Goal: Information Seeking & Learning: Learn about a topic

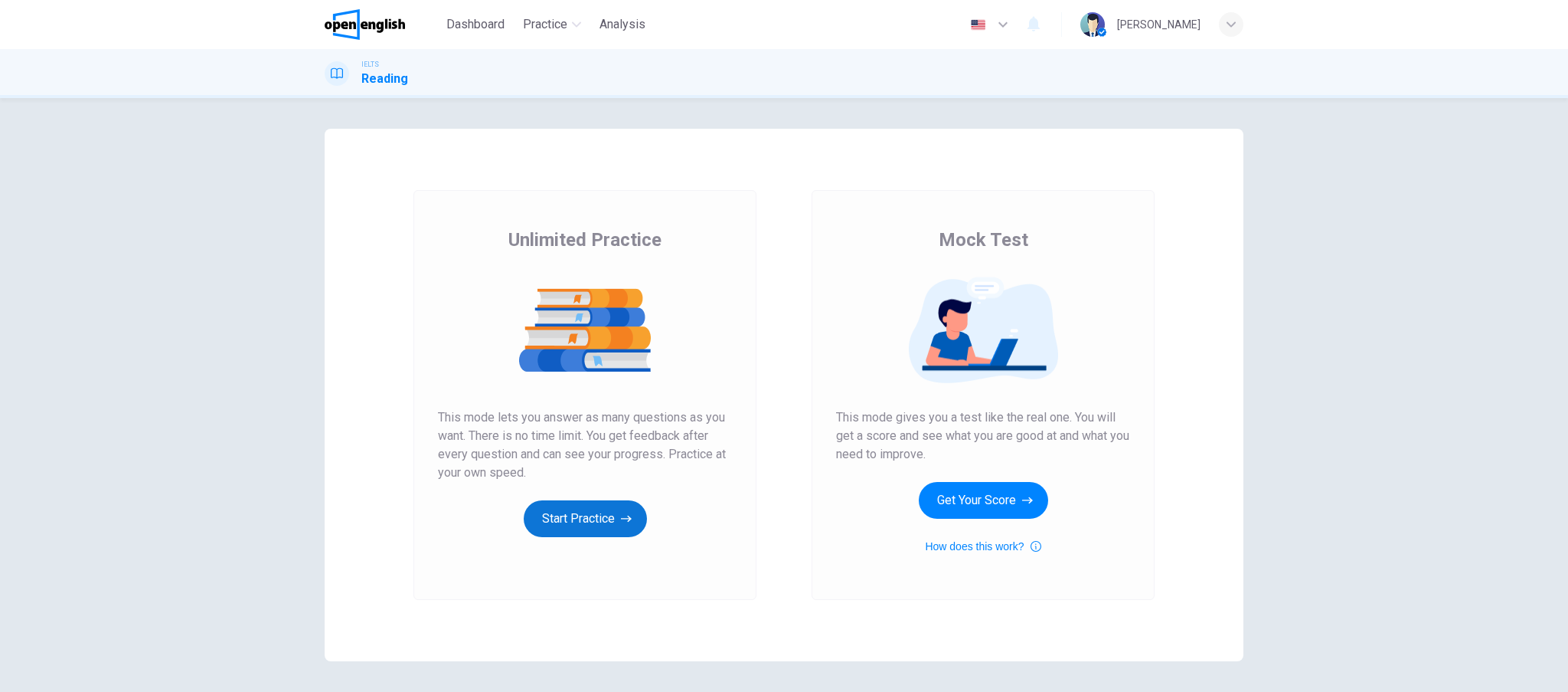
click at [596, 518] on button "Start Practice" at bounding box center [585, 518] width 123 height 37
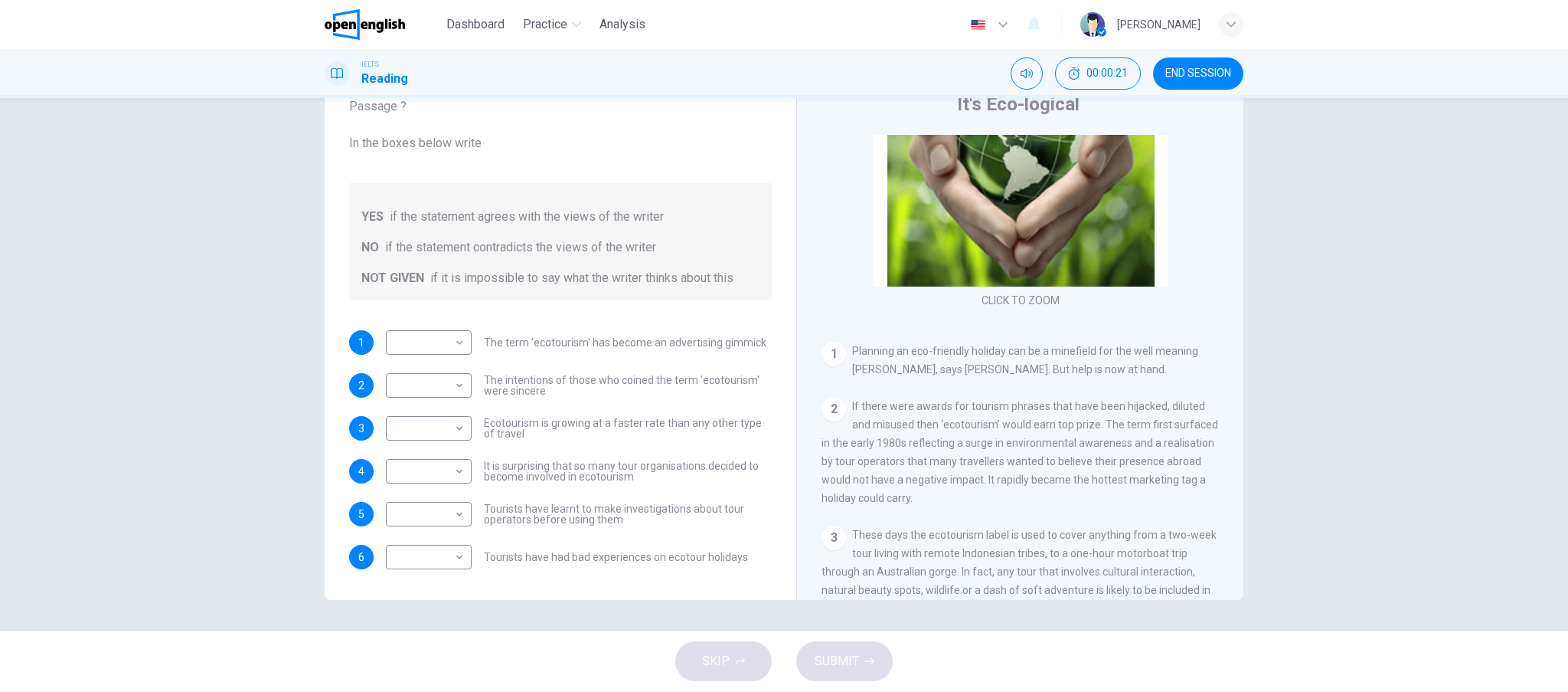
scroll to position [204, 0]
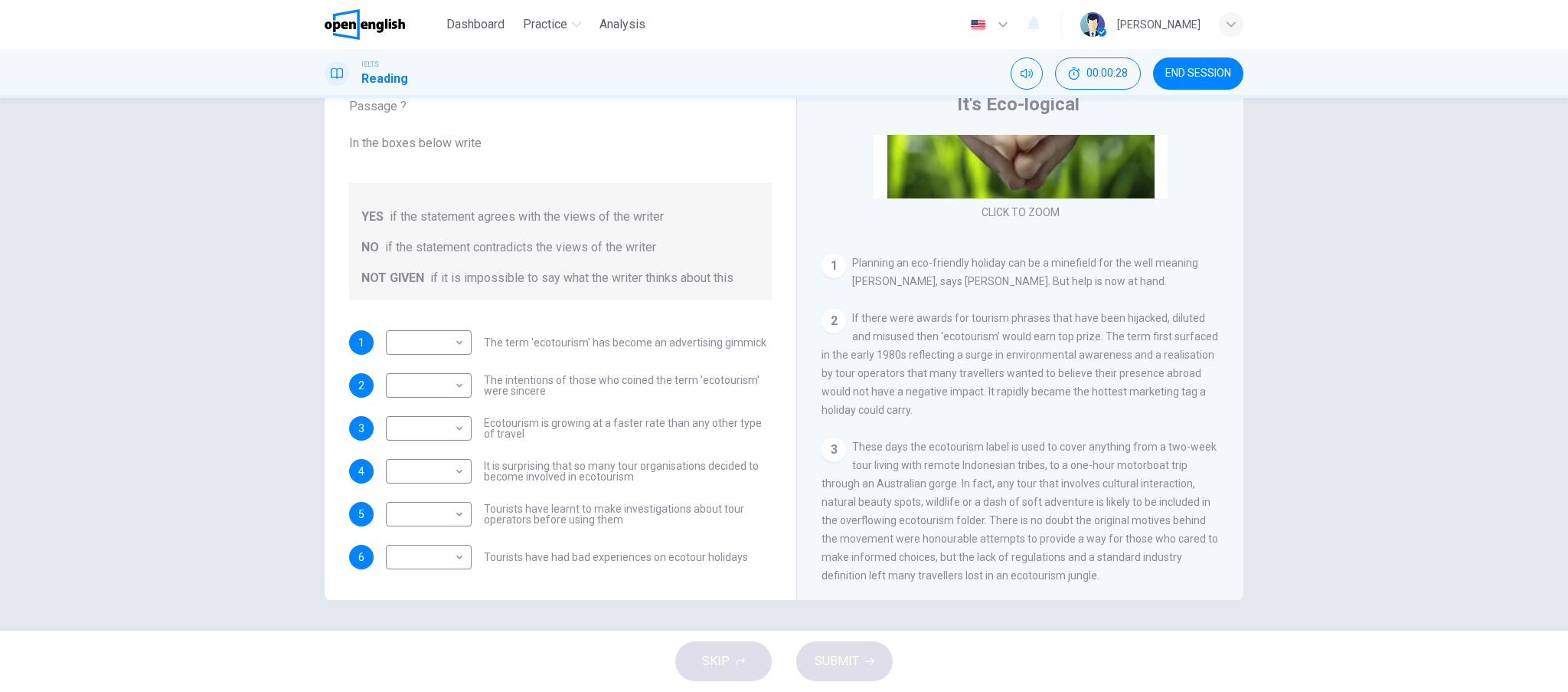
drag, startPoint x: 982, startPoint y: 330, endPoint x: 1046, endPoint y: 321, distance: 64.6
click at [1046, 321] on div "2 If there were awards for tourism phrases that have been hijacked, diluted and…" at bounding box center [1021, 363] width 398 height 110
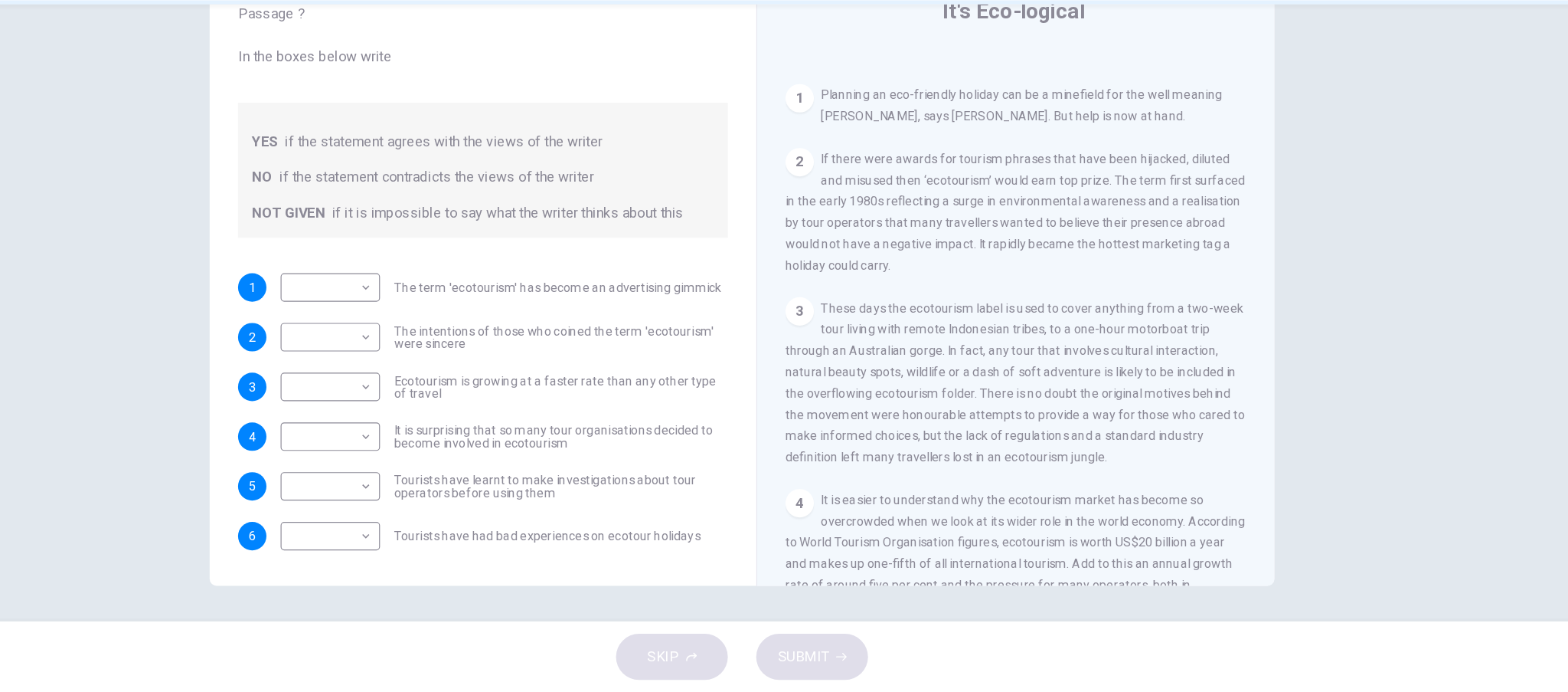
scroll to position [292, 0]
drag, startPoint x: 839, startPoint y: 303, endPoint x: 868, endPoint y: 301, distance: 29.1
click at [868, 301] on span "If there were awards for tourism phrases that have been hijacked, diluted and m…" at bounding box center [1020, 276] width 397 height 104
drag, startPoint x: 853, startPoint y: 305, endPoint x: 864, endPoint y: 313, distance: 13.6
click at [864, 313] on span "If there were awards for tourism phrases that have been hijacked, diluted and m…" at bounding box center [1020, 276] width 397 height 104
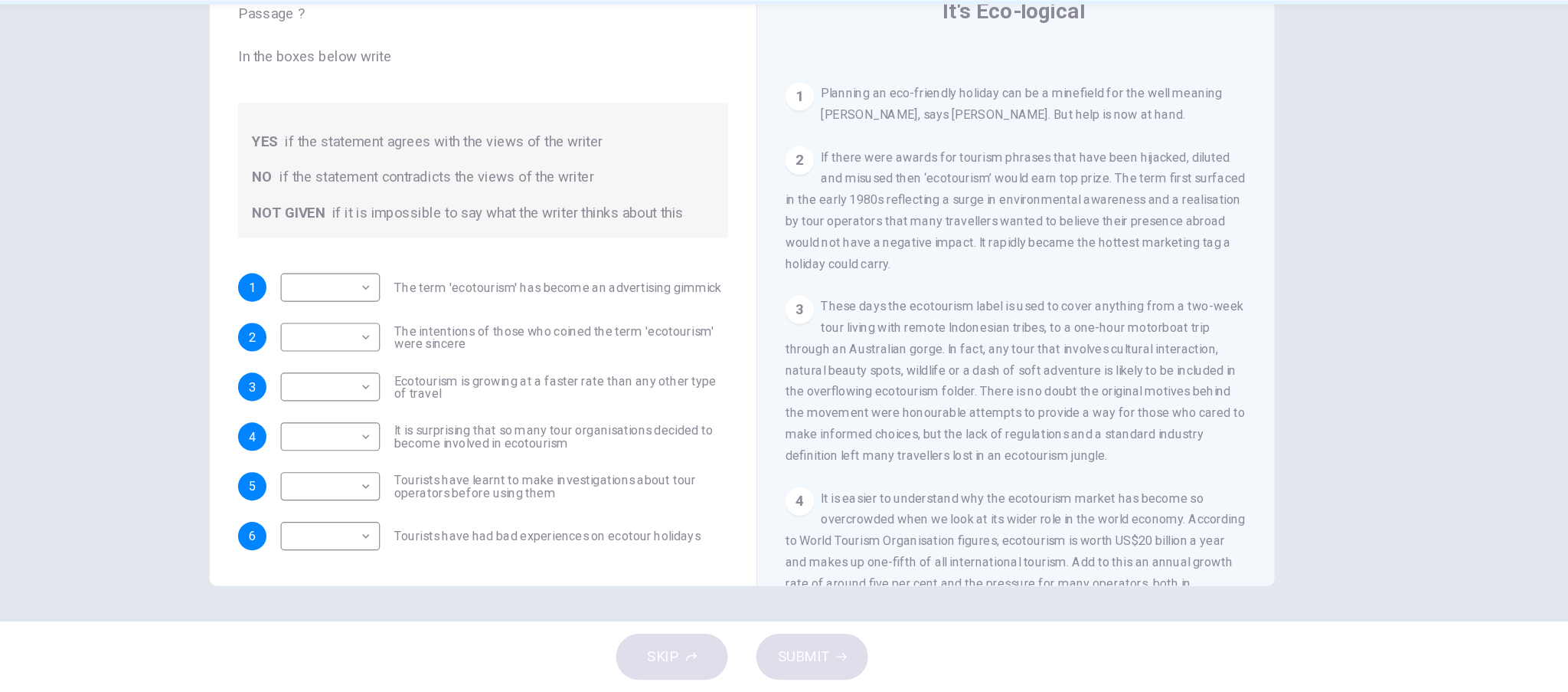
drag, startPoint x: 831, startPoint y: 366, endPoint x: 841, endPoint y: 368, distance: 10.2
click at [841, 368] on div "3 These days the ecotourism label is used to cover anything from a two-week tou…" at bounding box center [1021, 423] width 398 height 147
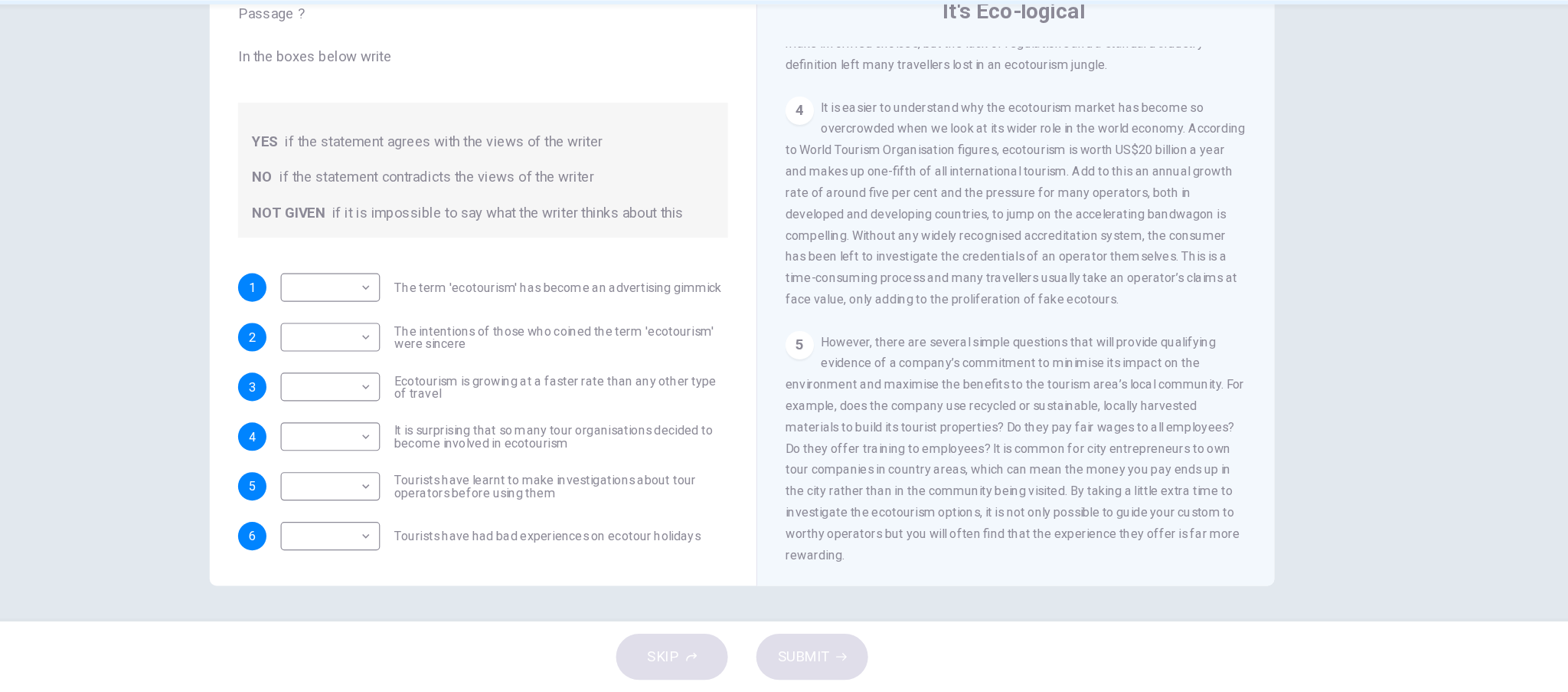
scroll to position [0, 0]
drag, startPoint x: 1093, startPoint y: 256, endPoint x: 1113, endPoint y: 272, distance: 25.6
click at [1113, 272] on span "It is easier to understand why the ecotourism market has become so overcrowded …" at bounding box center [1020, 269] width 397 height 178
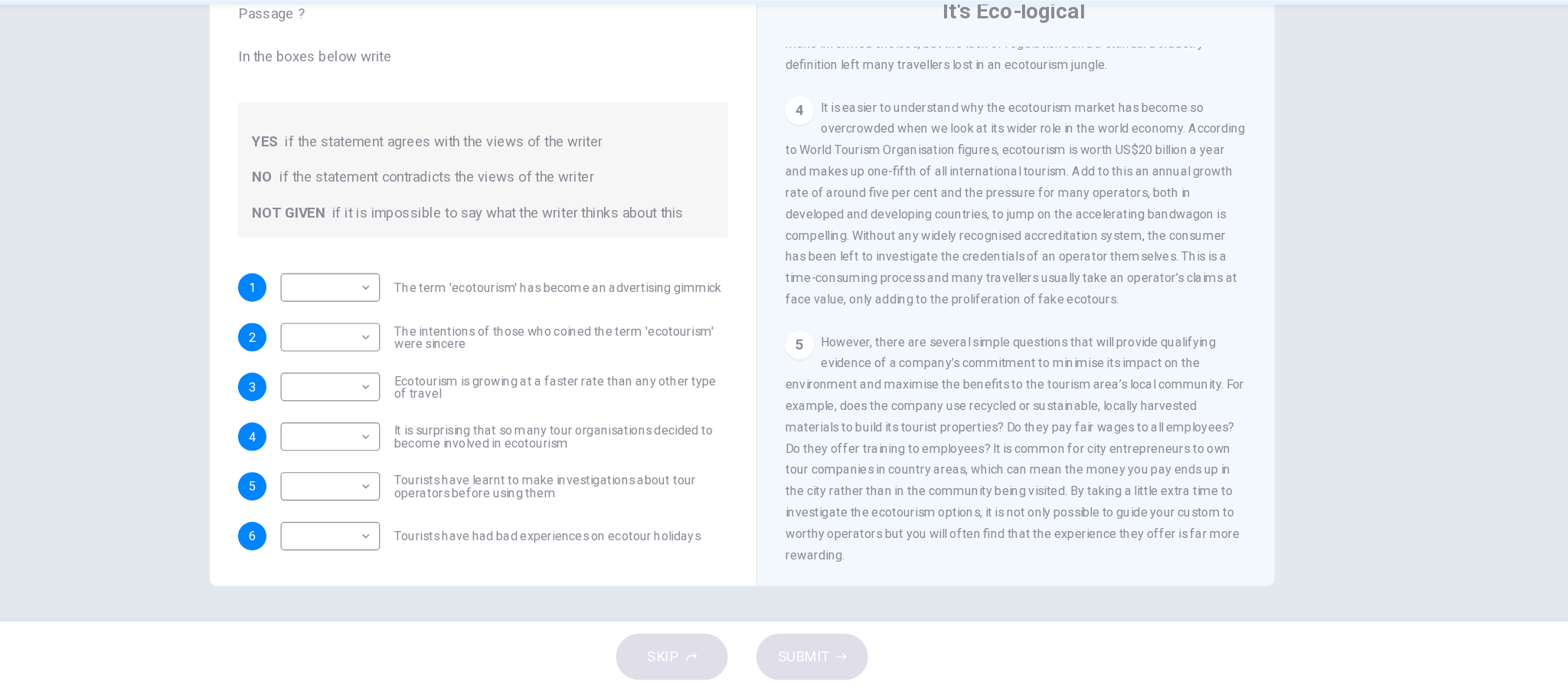
click at [1121, 279] on span "It is easier to understand why the ecotourism market has become so overcrowded …" at bounding box center [1020, 269] width 397 height 178
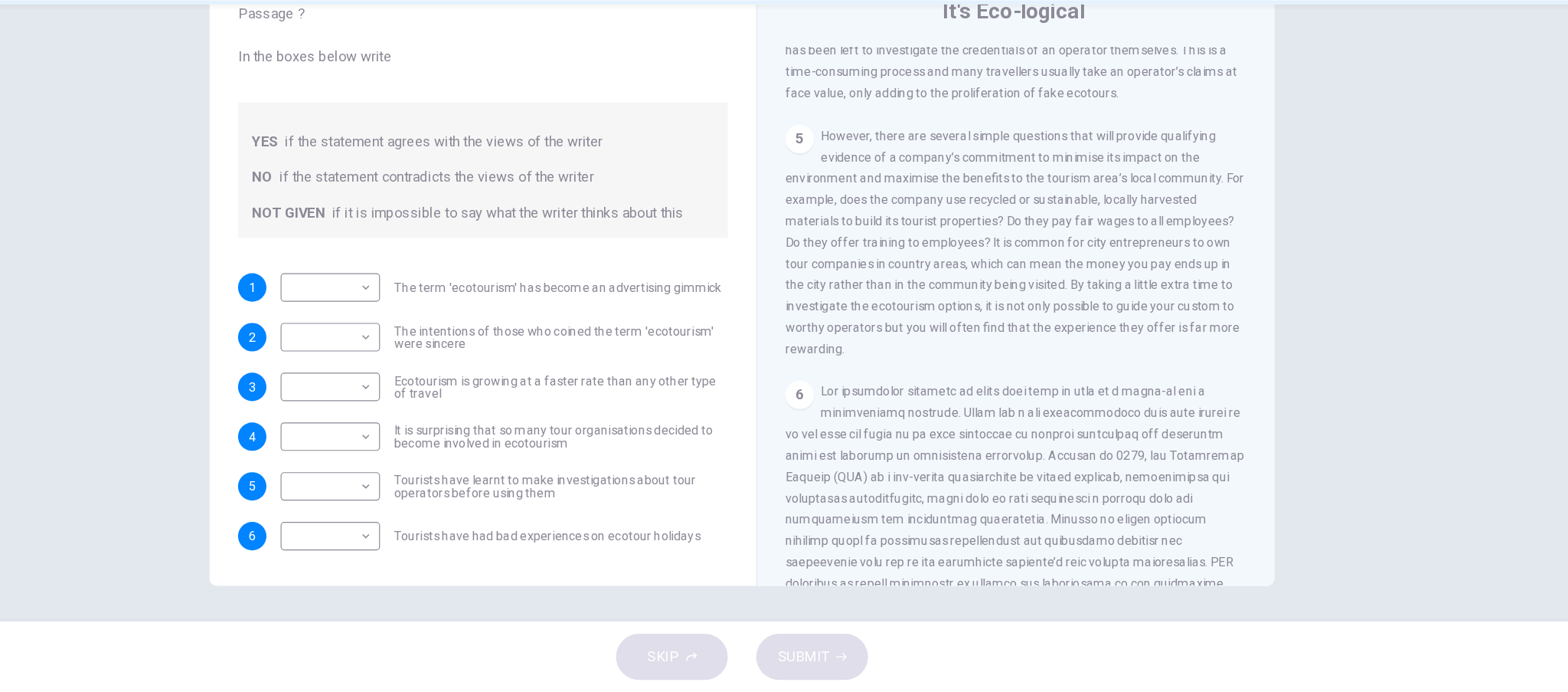
scroll to position [805, 0]
click at [949, 360] on div "5 However, there are several simple questions that will provide qualifying evid…" at bounding box center [1021, 306] width 398 height 203
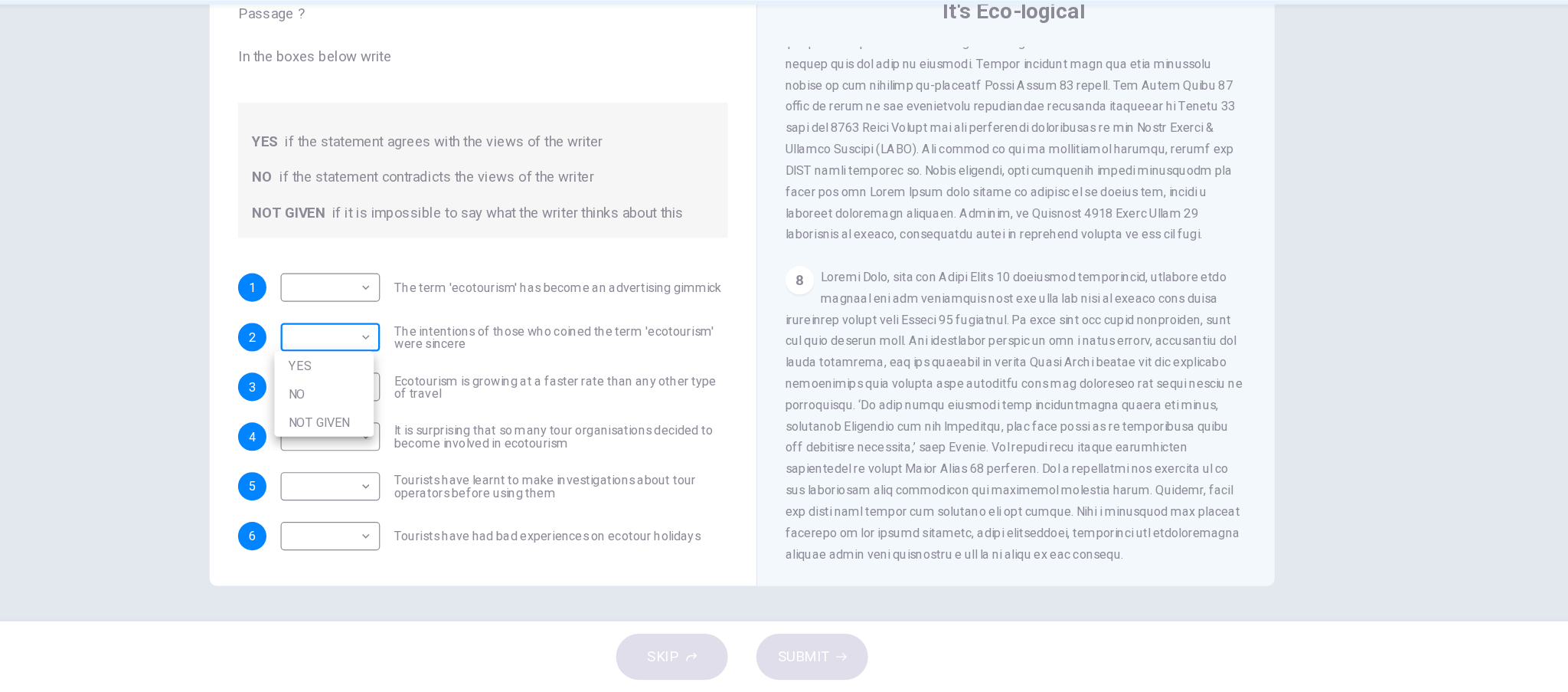
scroll to position [0, 0]
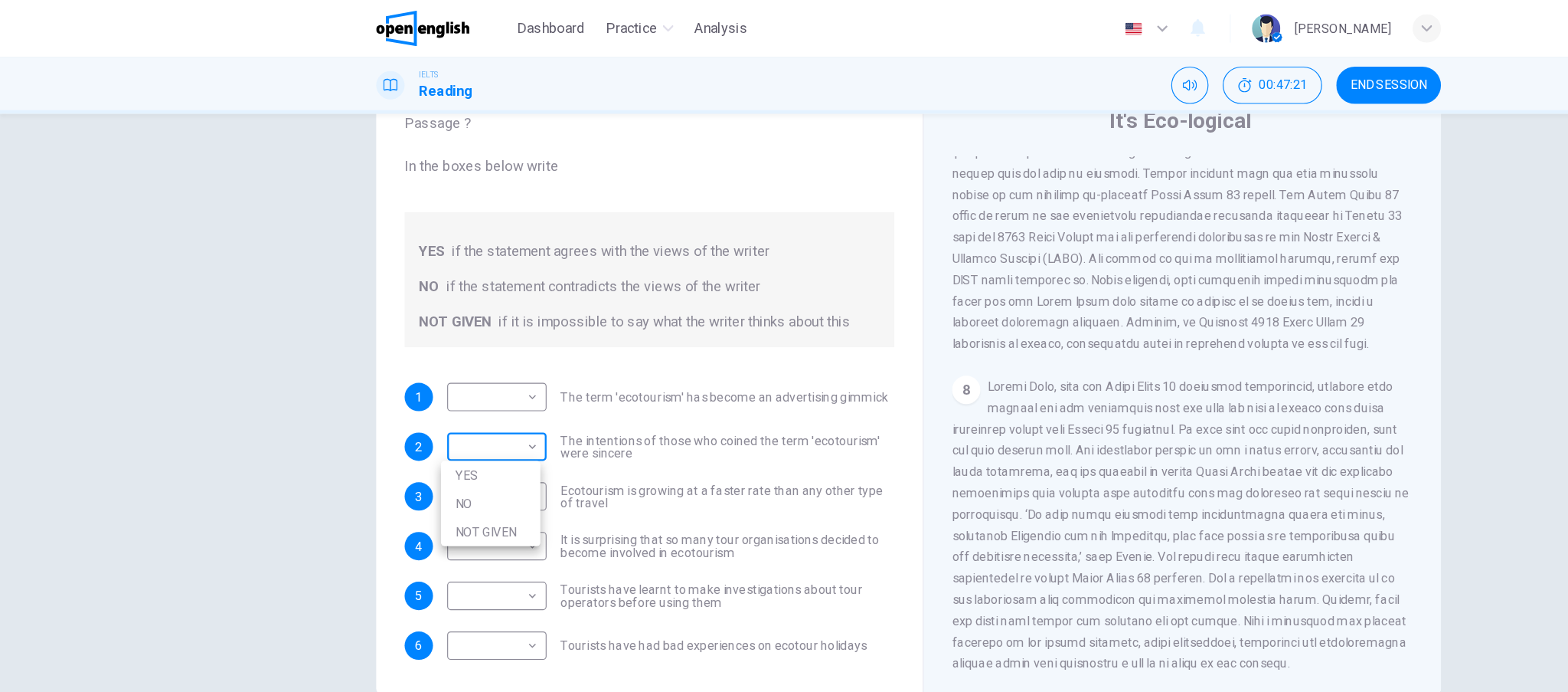
click at [301, 290] on body "This site uses cookies, as explained in our Privacy Policy . If you agree to th…" at bounding box center [784, 346] width 1568 height 692
click at [431, 403] on li "YES" at bounding box center [423, 410] width 86 height 25
type input "***"
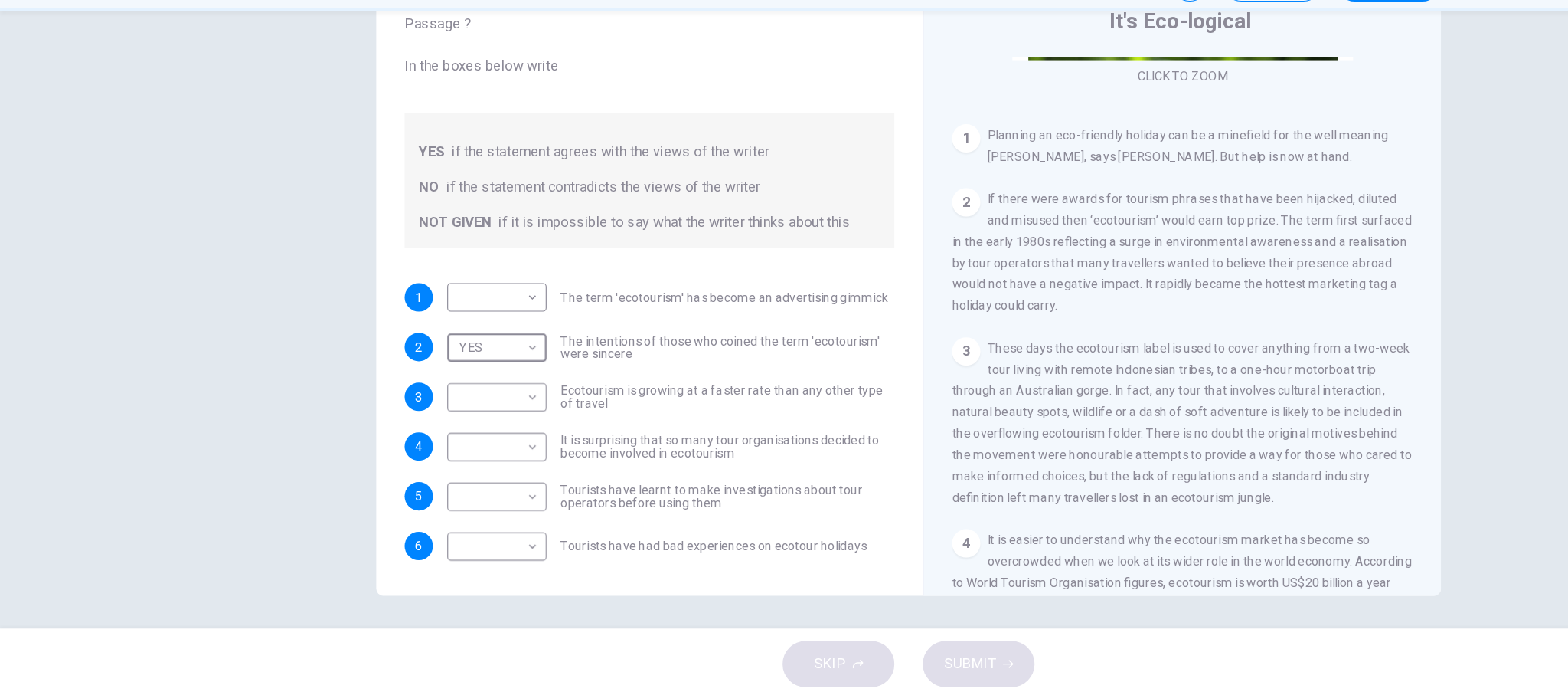
scroll to position [61, 0]
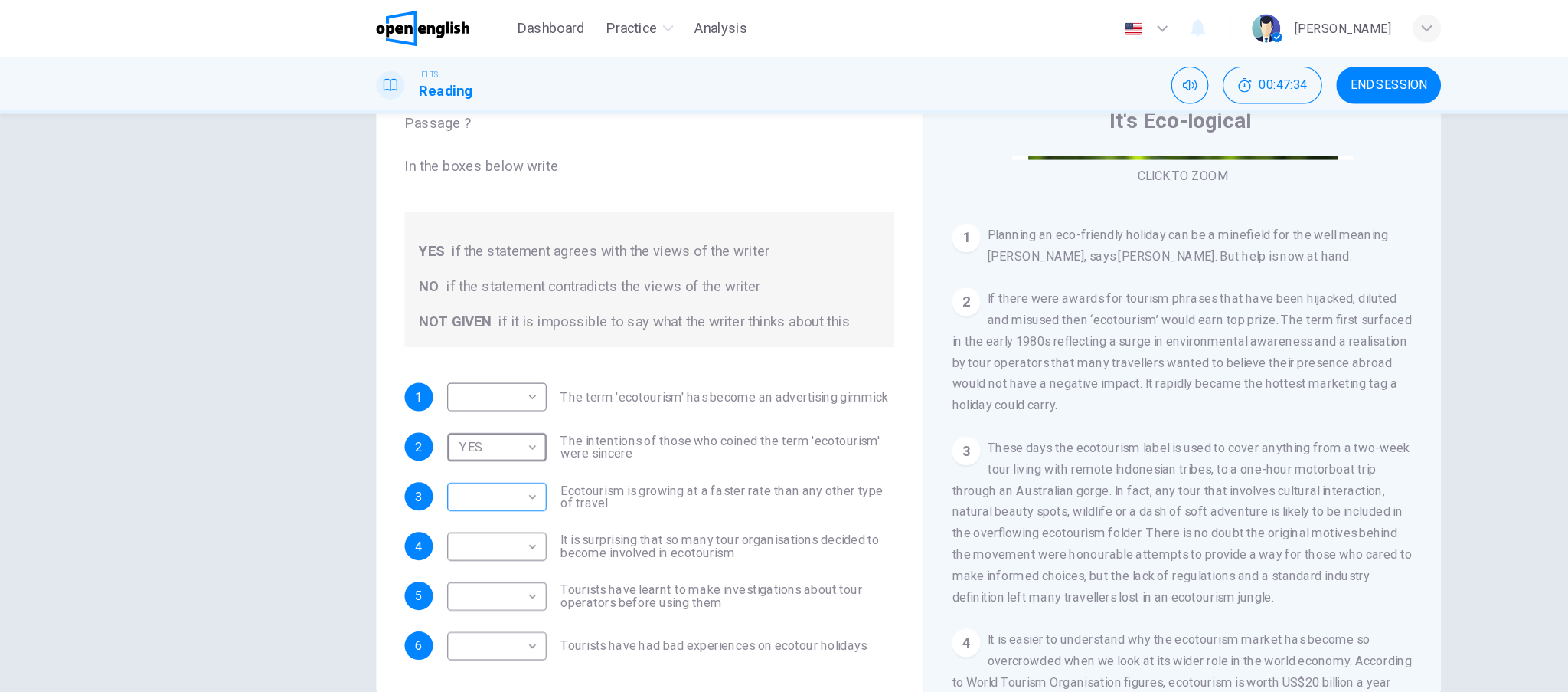
click at [412, 335] on body "This site uses cookies, as explained in our Privacy Policy . If you agree to th…" at bounding box center [784, 346] width 1568 height 692
click at [418, 500] on li "NOT GIVEN" at bounding box center [423, 502] width 86 height 25
type input "*********"
click at [445, 469] on body "This site uses cookies, as explained in our Privacy Policy . If you agree to th…" at bounding box center [784, 346] width 1568 height 692
click at [439, 518] on li "NO" at bounding box center [423, 520] width 86 height 25
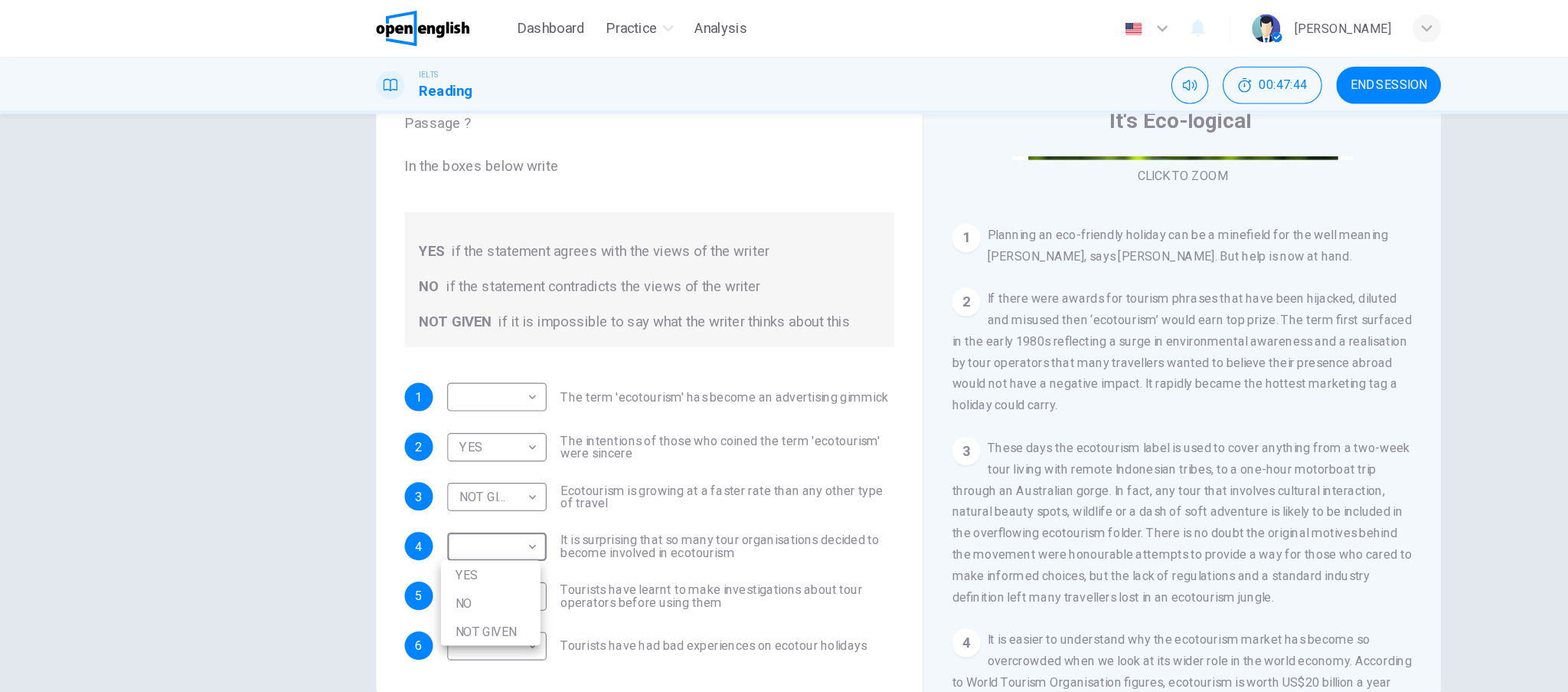
type input "**"
click at [448, 522] on body "This site uses cookies, as explained in our Privacy Policy . If you agree to th…" at bounding box center [784, 346] width 1568 height 692
click at [434, 560] on li "NO" at bounding box center [423, 563] width 86 height 25
type input "**"
click at [443, 555] on body "This site uses cookies, as explained in our Privacy Policy . If you agree to th…" at bounding box center [784, 346] width 1568 height 692
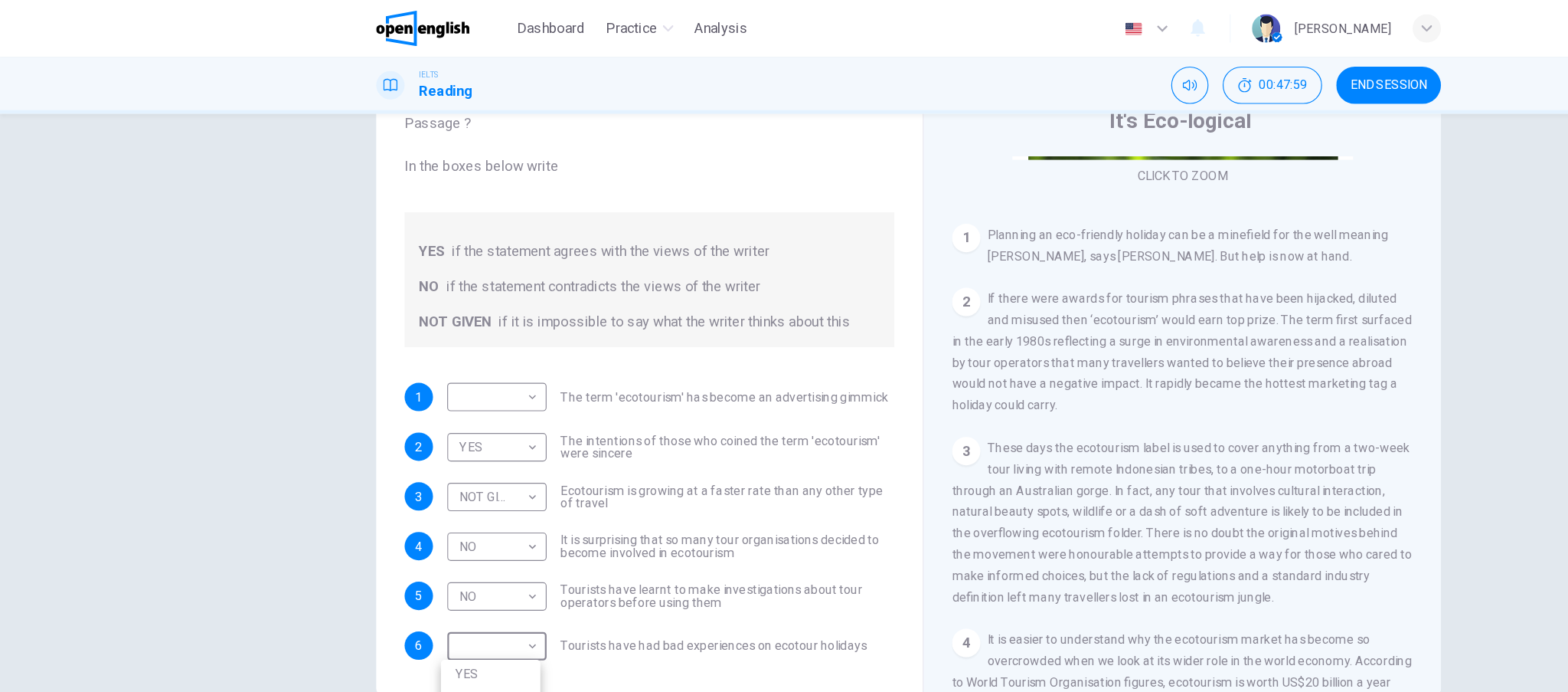
click at [437, 583] on li "YES" at bounding box center [423, 581] width 86 height 25
type input "***"
click at [403, 340] on body "This site uses cookies, as explained in our Privacy Policy . If you agree to th…" at bounding box center [784, 346] width 1568 height 692
click at [406, 416] on li "NOT GIVEN" at bounding box center [423, 416] width 86 height 25
type input "*********"
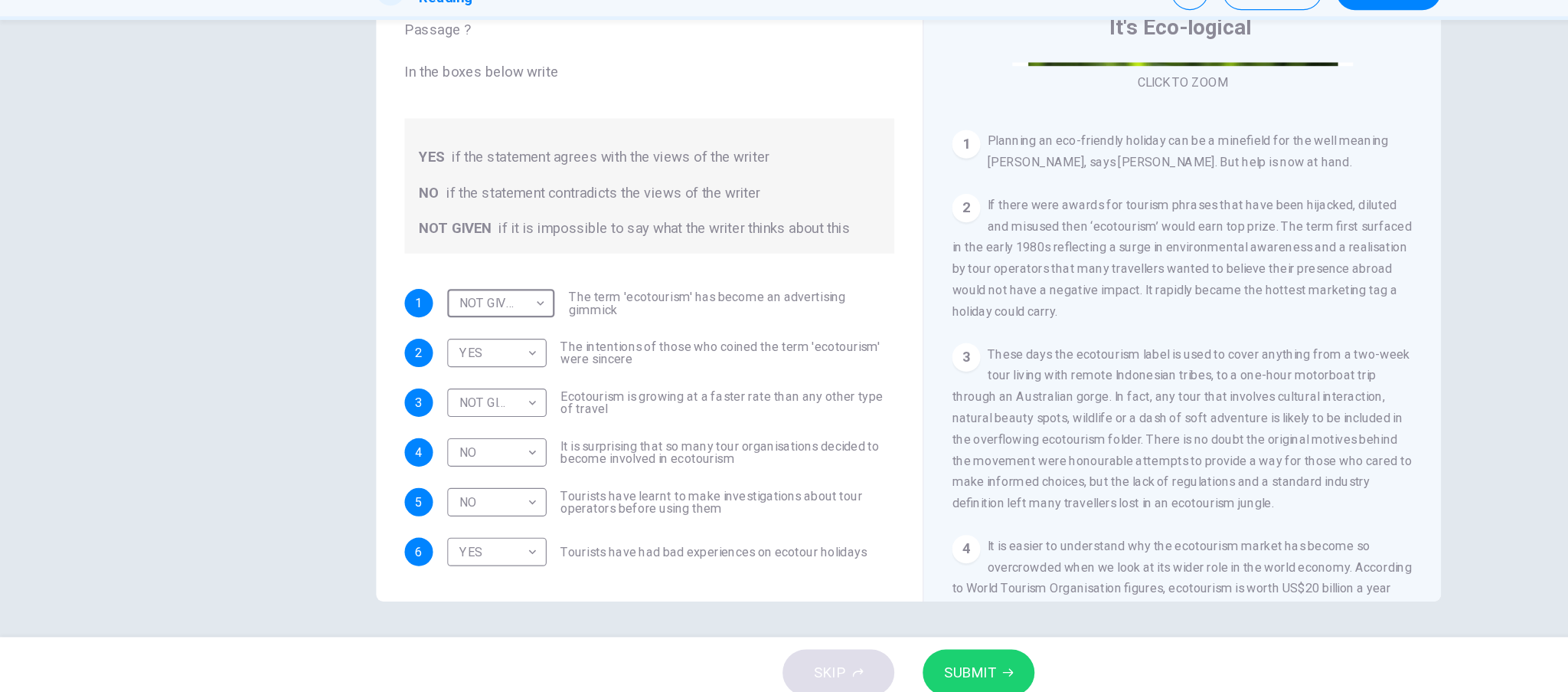
scroll to position [0, 0]
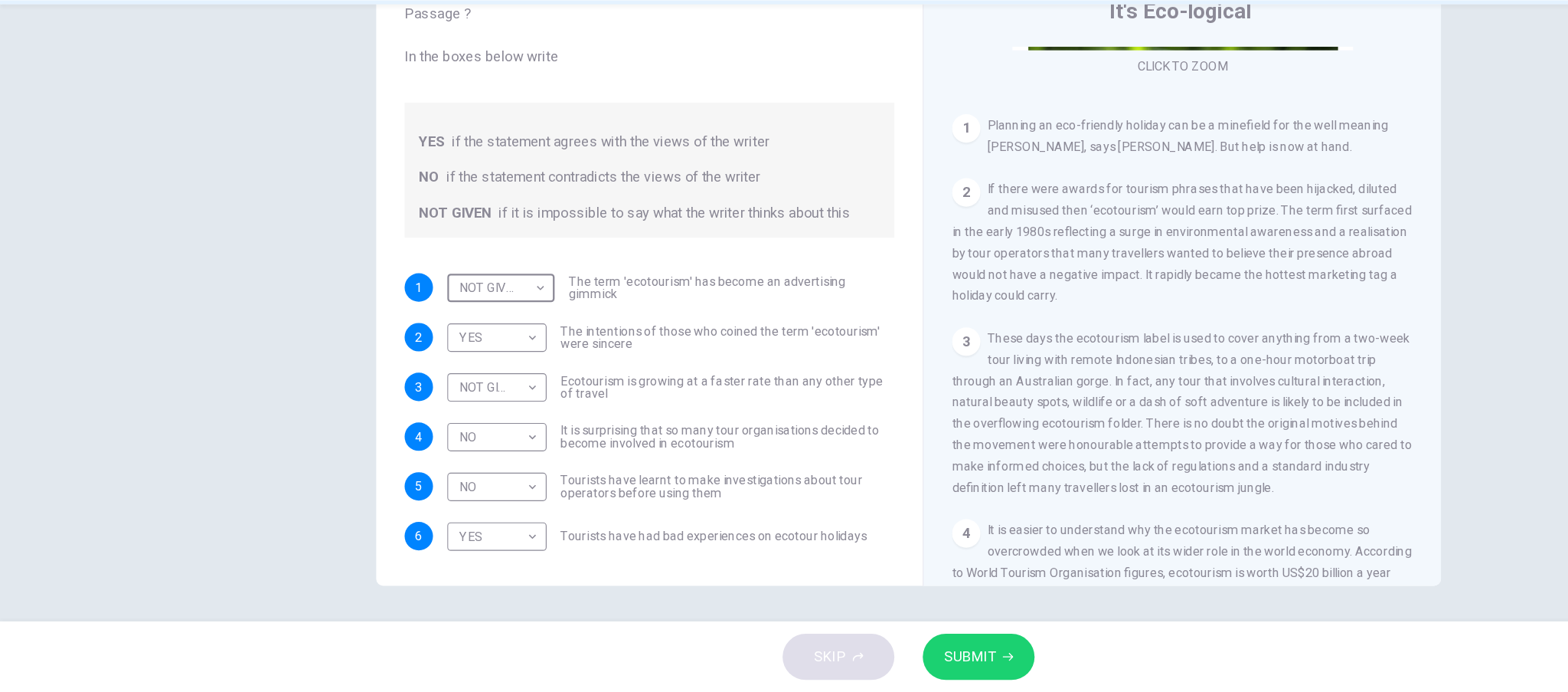
click at [823, 654] on span "SUBMIT" at bounding box center [836, 661] width 44 height 22
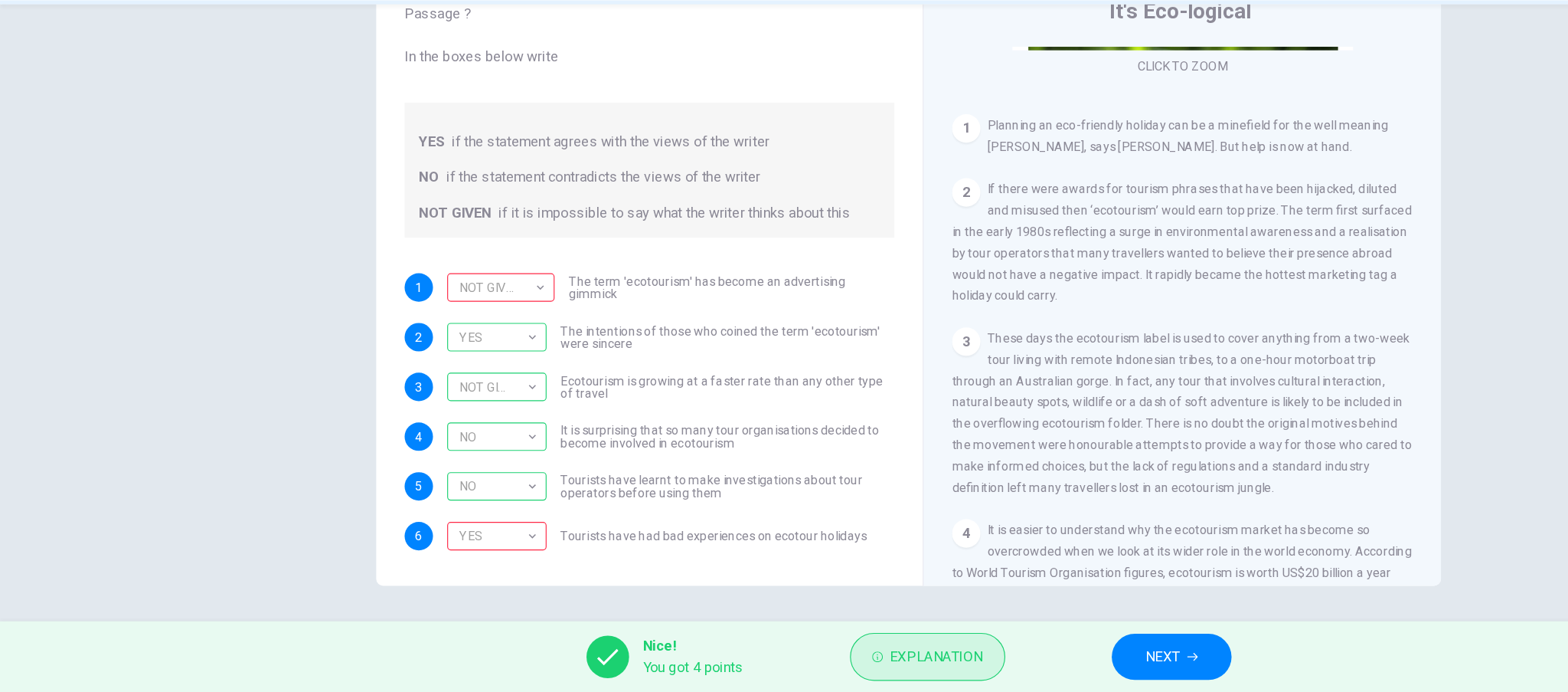
click at [810, 662] on span "Explanation" at bounding box center [808, 661] width 80 height 22
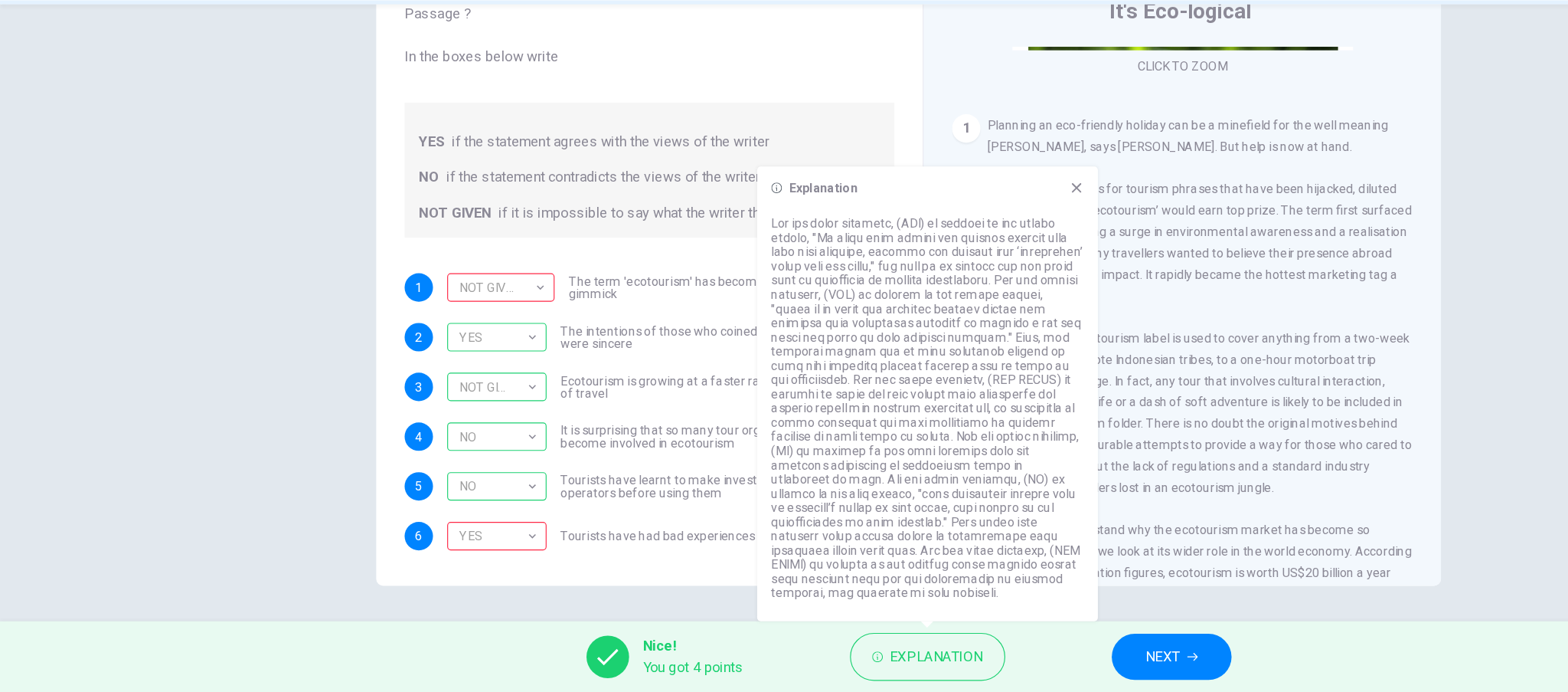
click at [1043, 578] on span "It is easier to understand why the ecotourism market has become so overcrowded …" at bounding box center [1020, 634] width 397 height 178
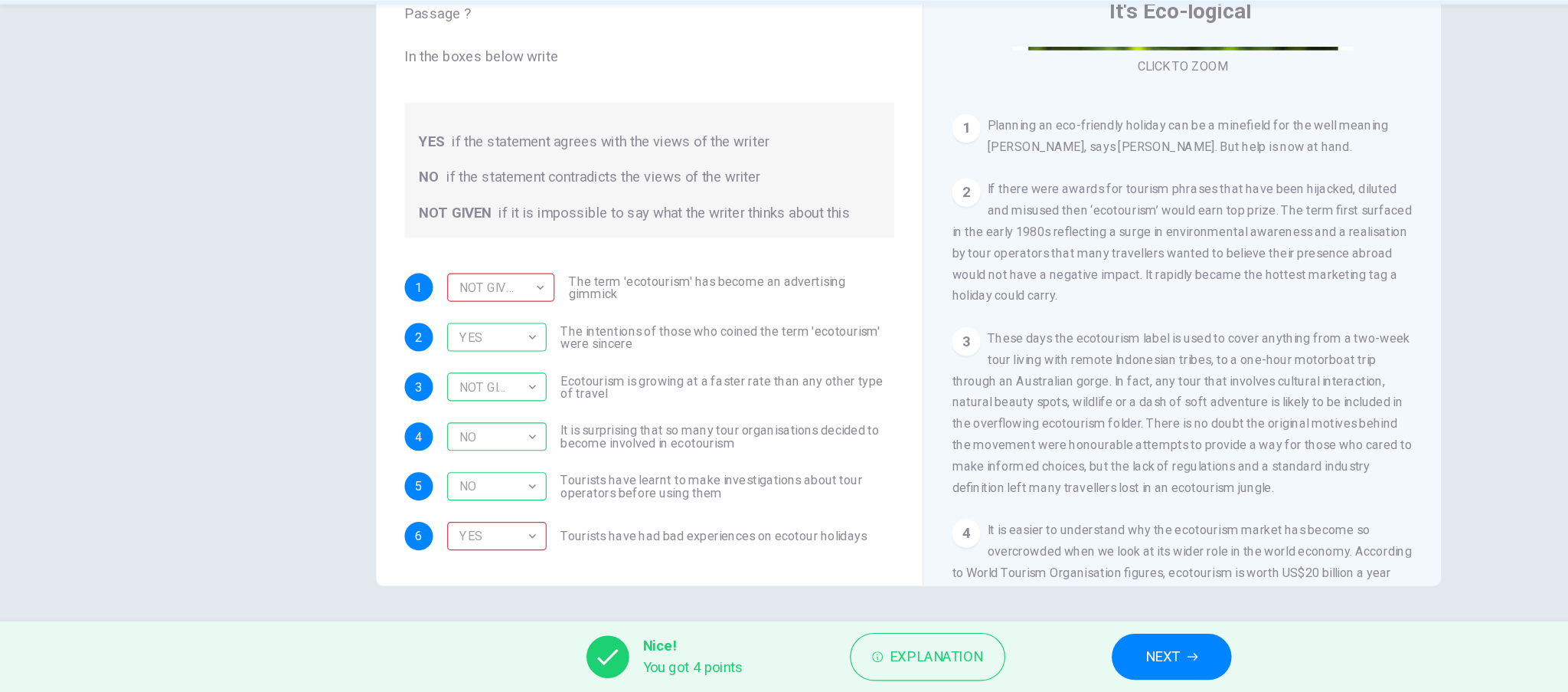
click at [1018, 667] on span "NEXT" at bounding box center [1003, 661] width 30 height 22
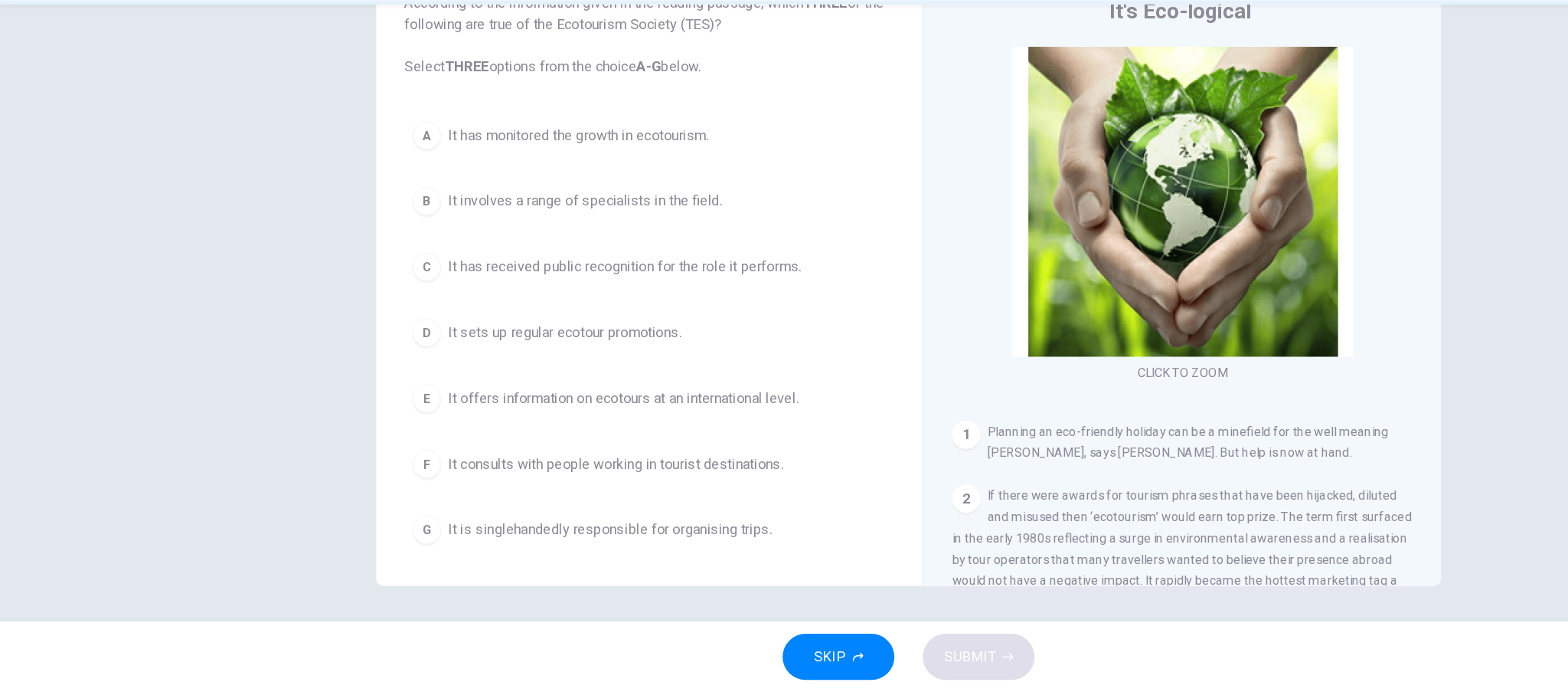
scroll to position [55, 0]
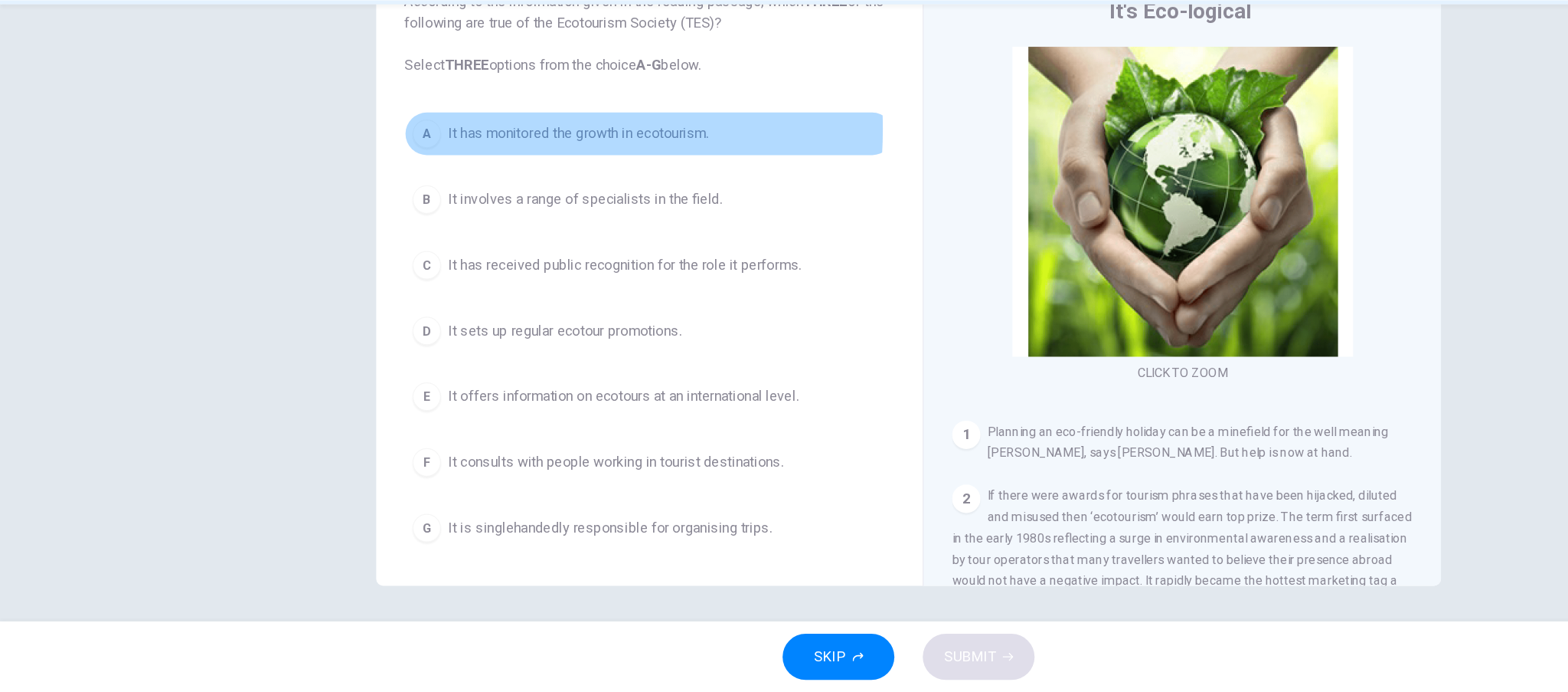
click at [367, 205] on div "A" at bounding box center [368, 210] width 25 height 25
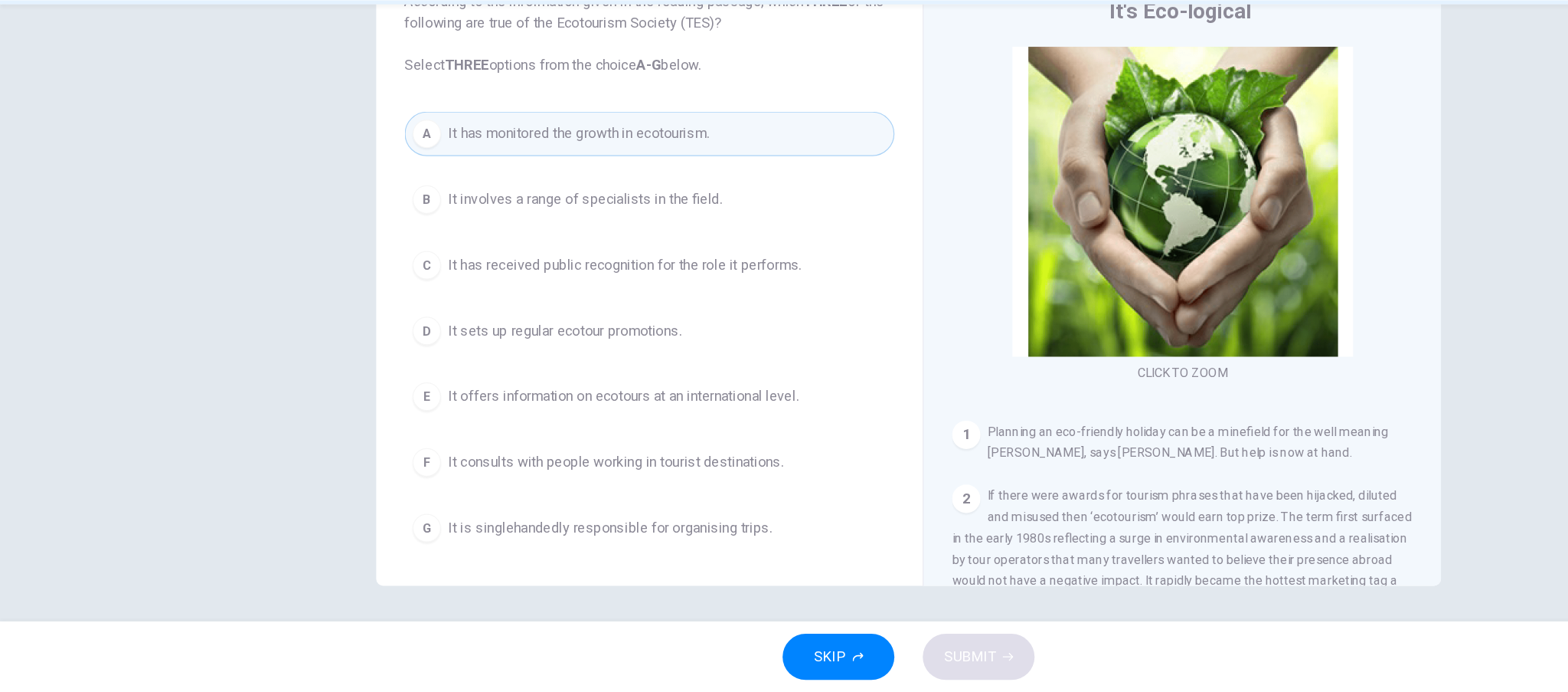
click at [467, 268] on span "It involves a range of specialists in the field." at bounding box center [504, 266] width 237 height 18
click at [489, 434] on span "It offers information on ecotours at an international level." at bounding box center [537, 436] width 303 height 18
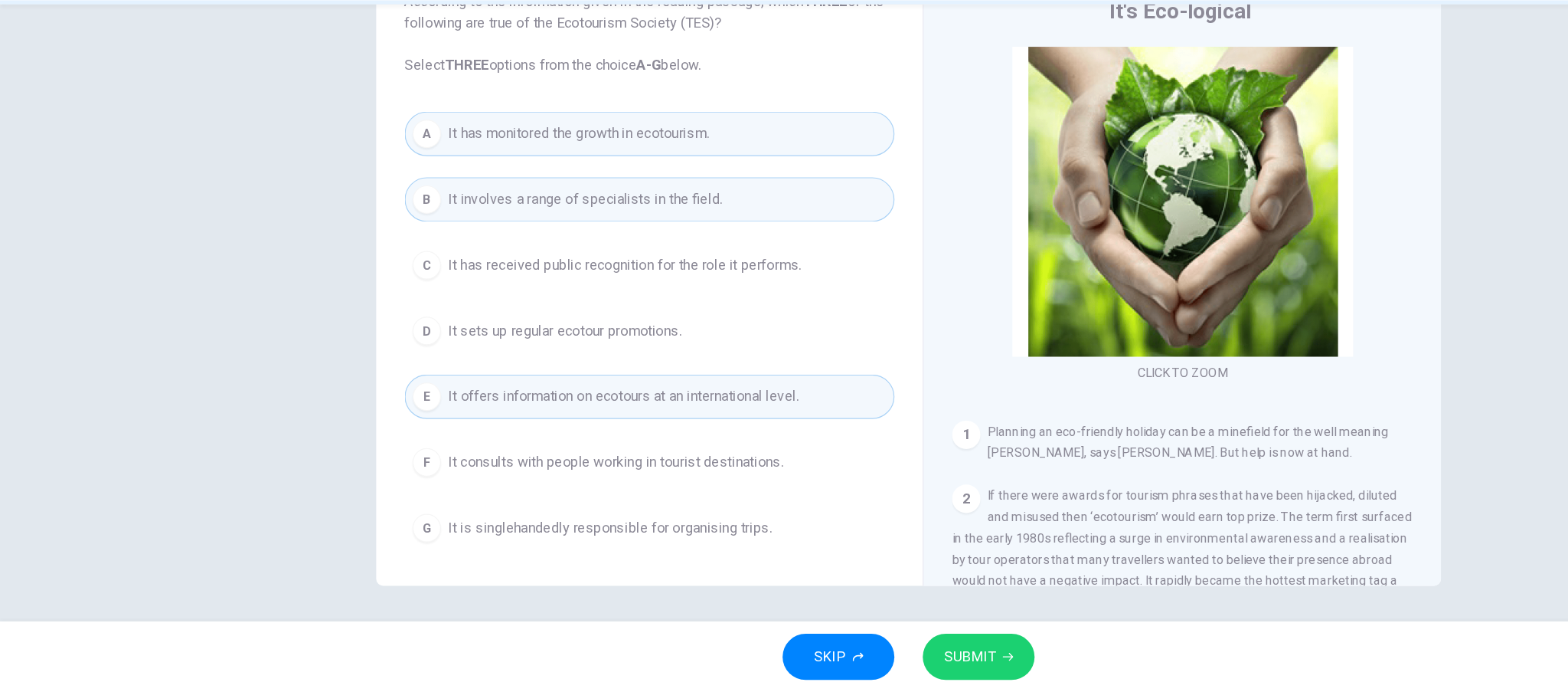
click at [811, 660] on button "SUBMIT" at bounding box center [844, 661] width 96 height 40
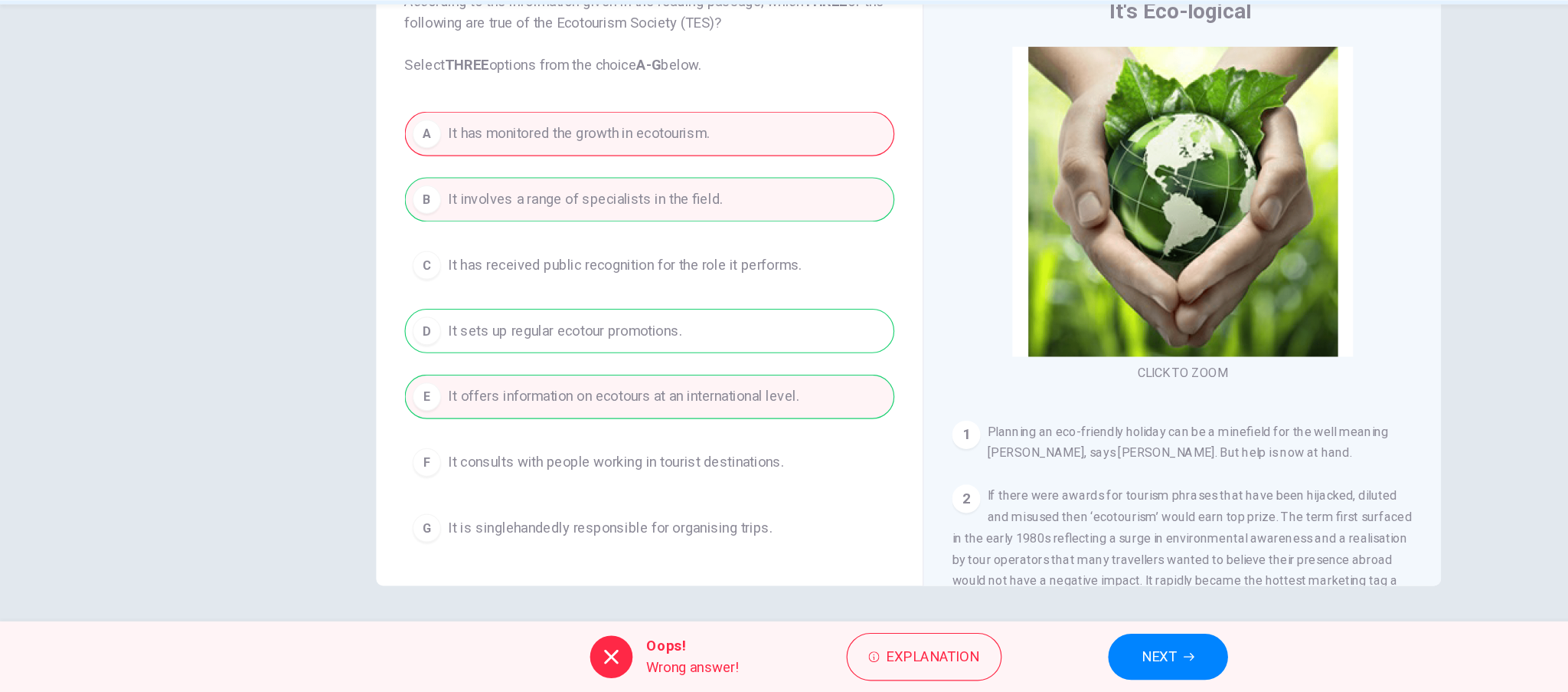
click at [1017, 669] on button "NEXT" at bounding box center [1008, 661] width 104 height 40
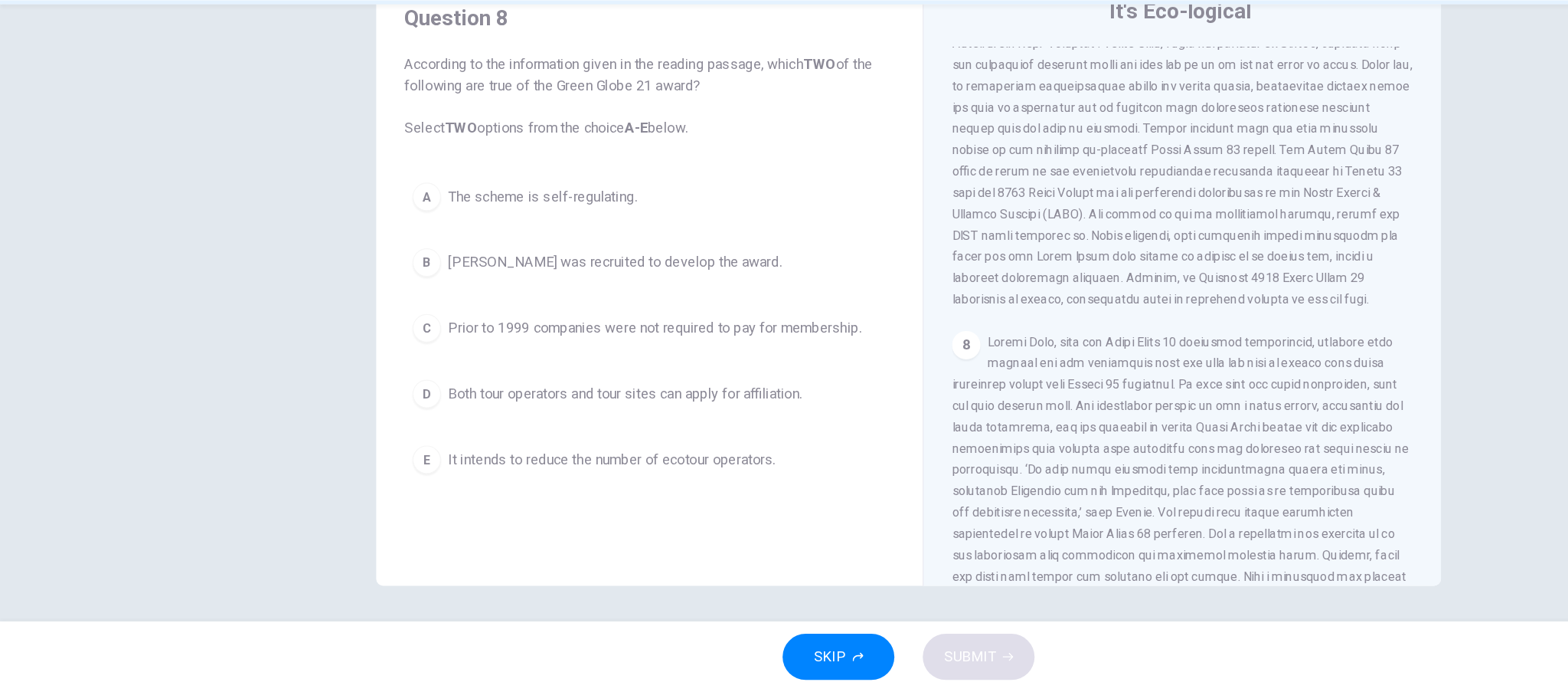
scroll to position [1422, 0]
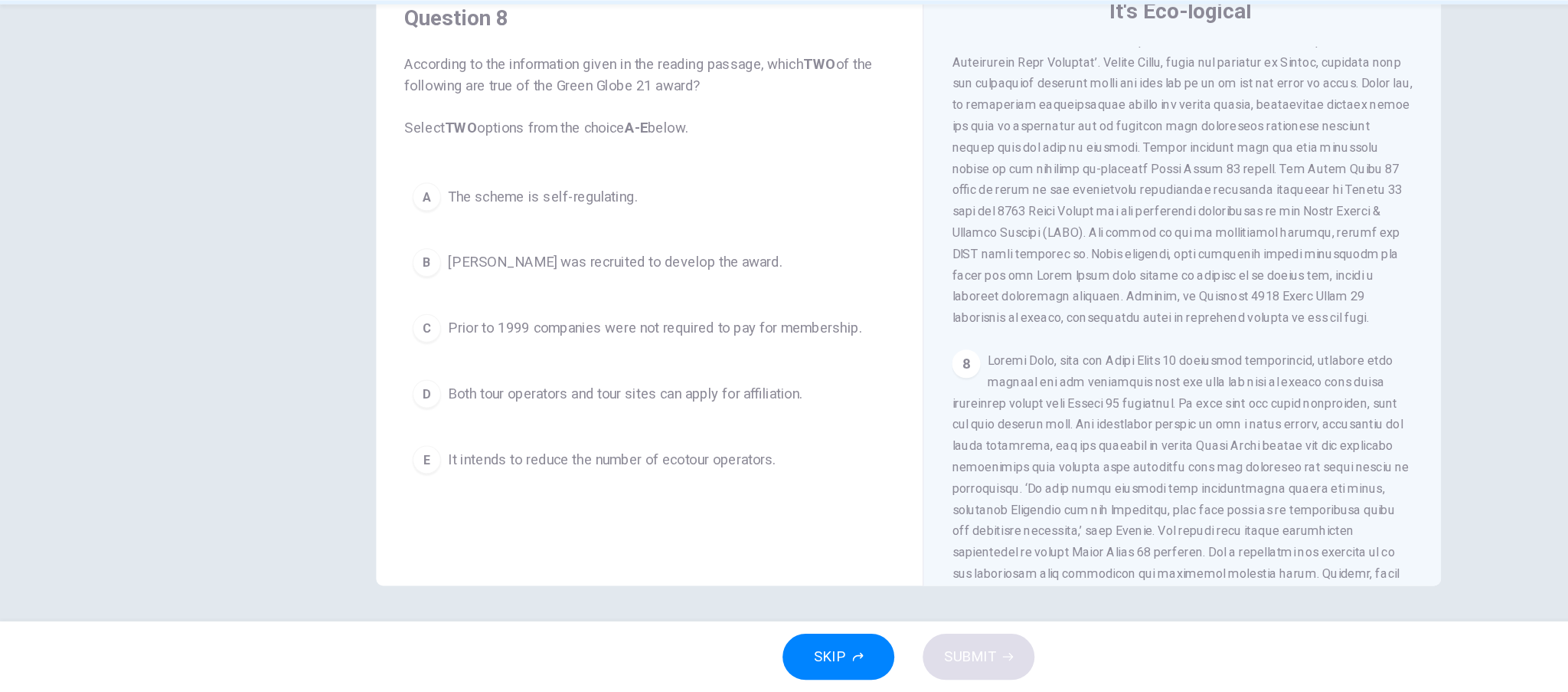
click at [430, 422] on button "D Both tour operators and tour sites can apply for affiliation." at bounding box center [561, 435] width 423 height 39
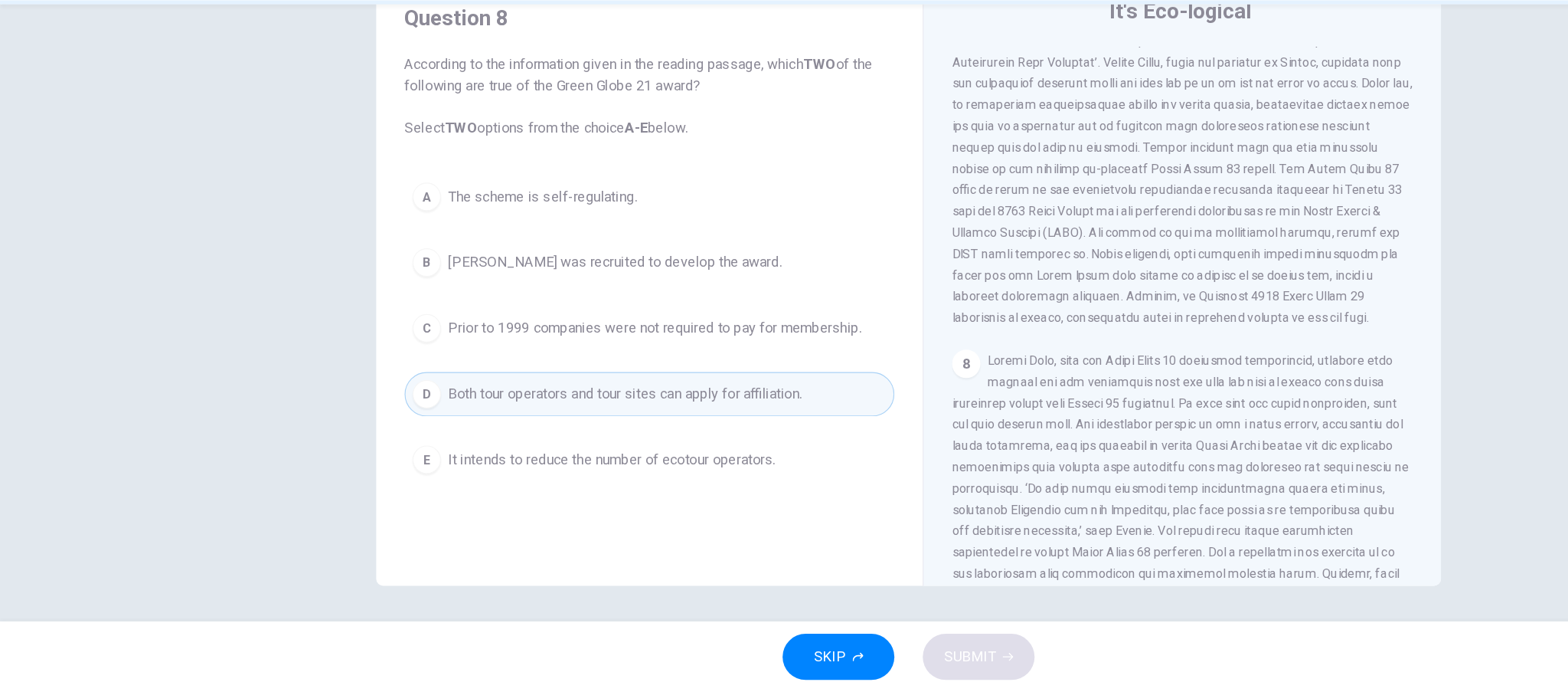
click at [431, 387] on button "C Prior to 1999 companies were not required to pay for membership." at bounding box center [561, 378] width 423 height 39
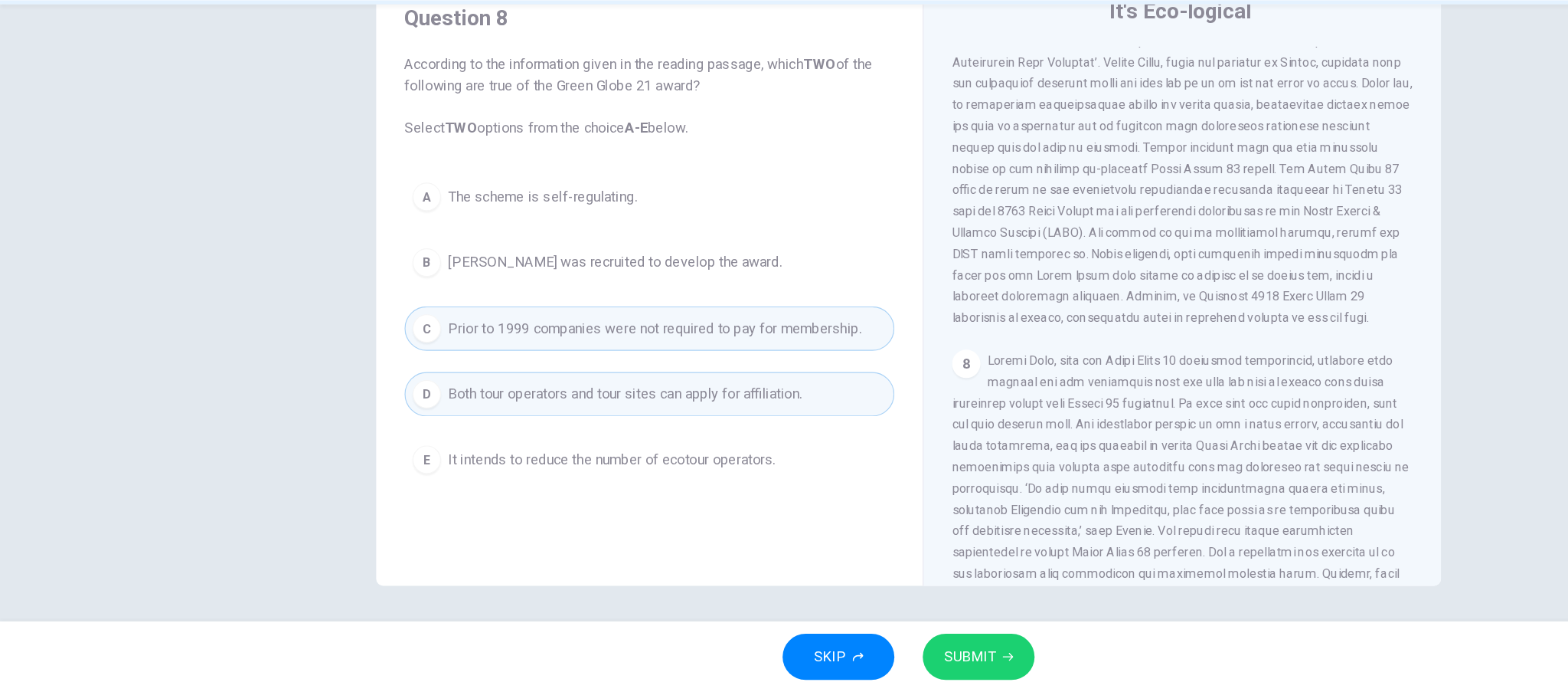
click at [475, 323] on span "[PERSON_NAME] was recruited to develop the award." at bounding box center [530, 321] width 288 height 18
click at [868, 659] on icon "button" at bounding box center [869, 661] width 9 height 9
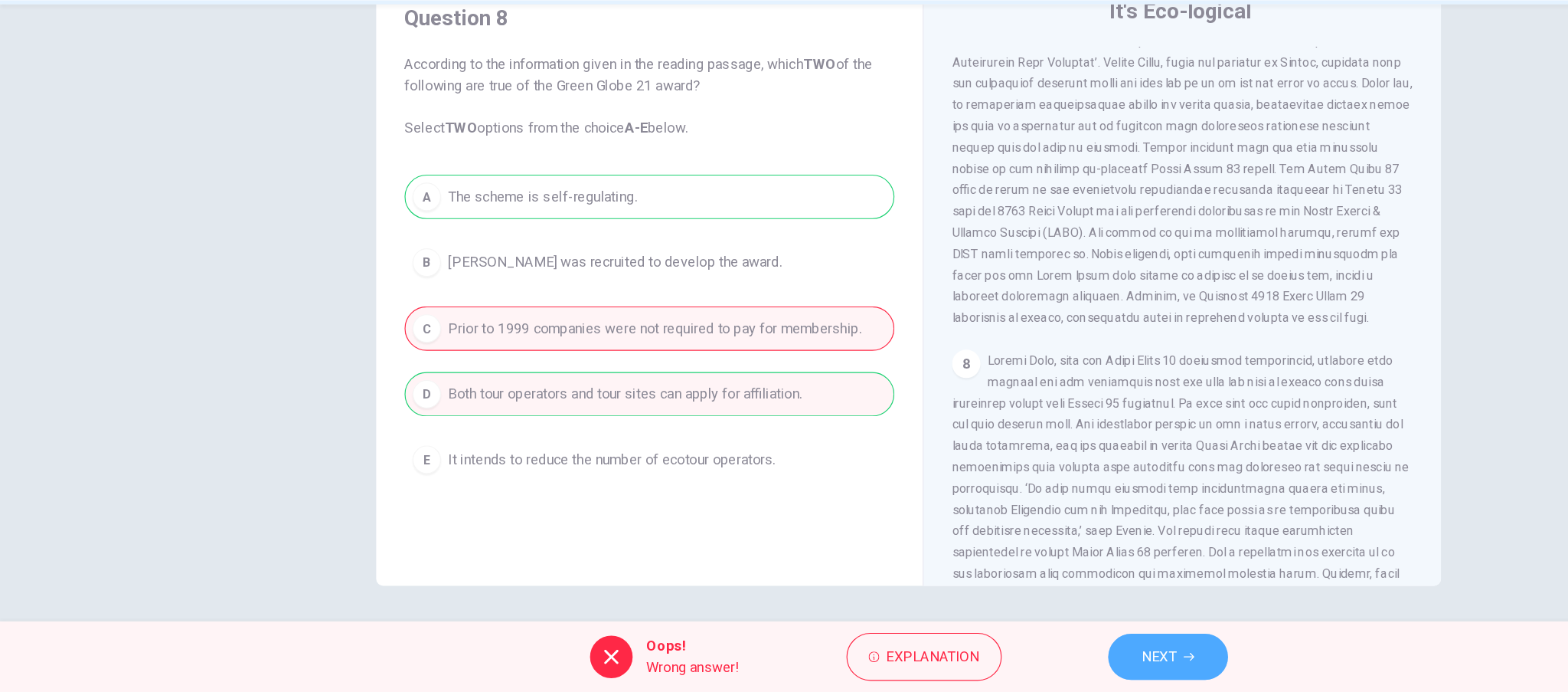
click at [982, 662] on button "NEXT" at bounding box center [1008, 661] width 104 height 40
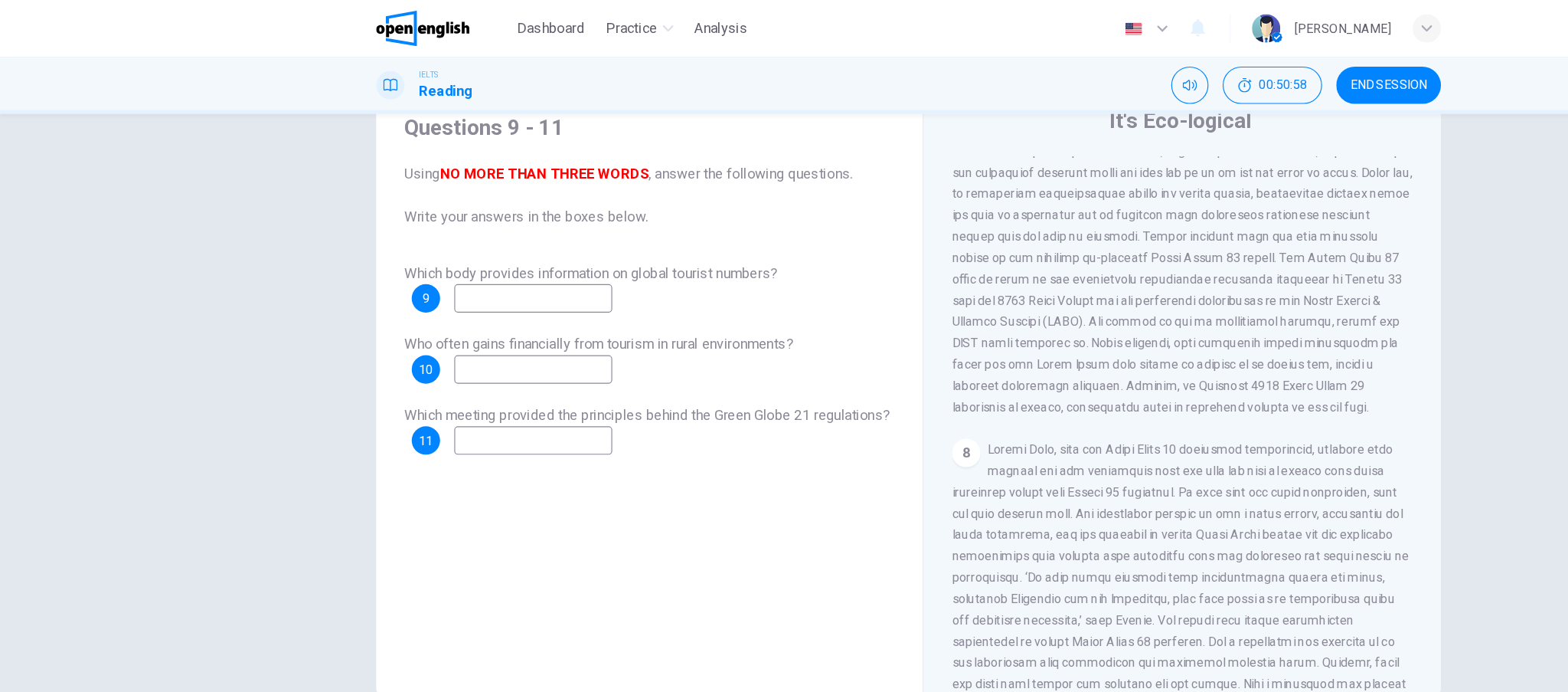
scroll to position [1498, 0]
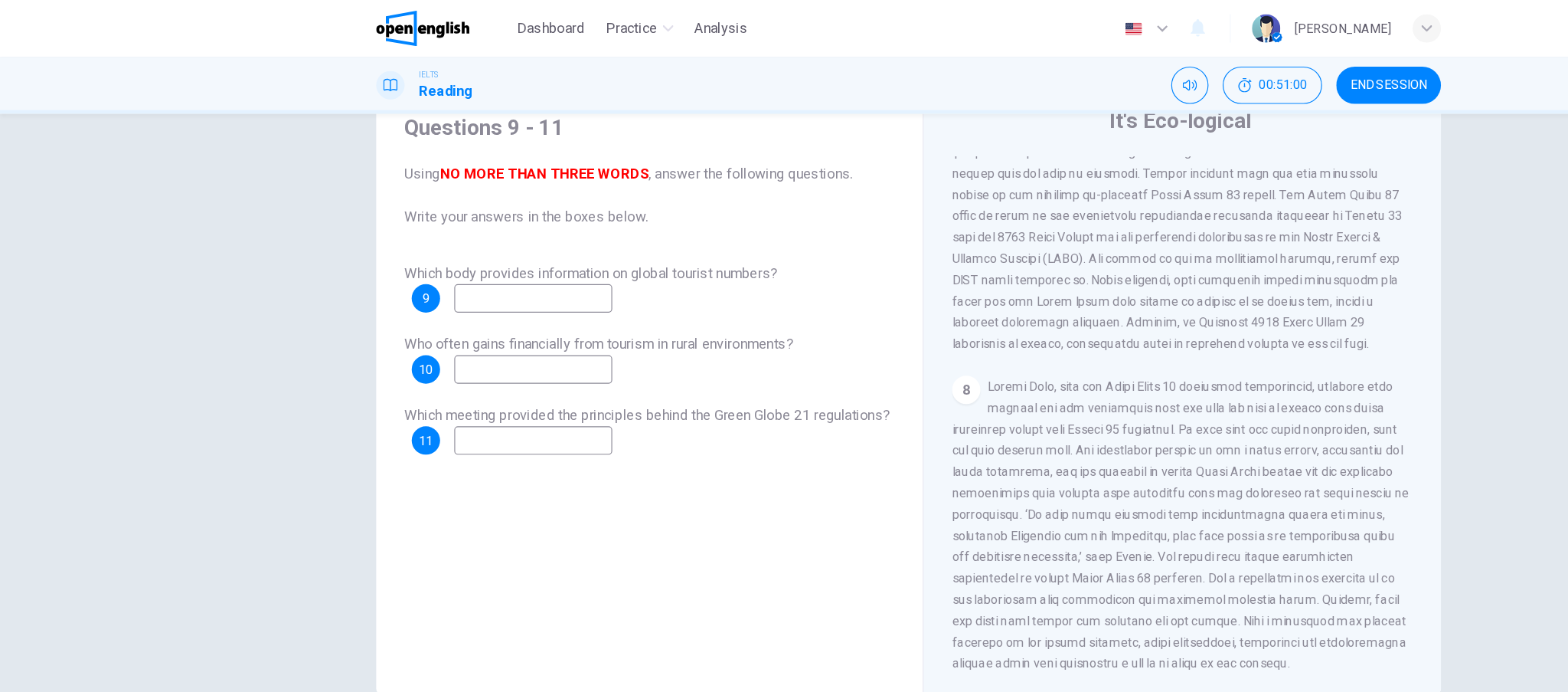
click at [1176, 75] on span "END SESSION" at bounding box center [1198, 73] width 66 height 12
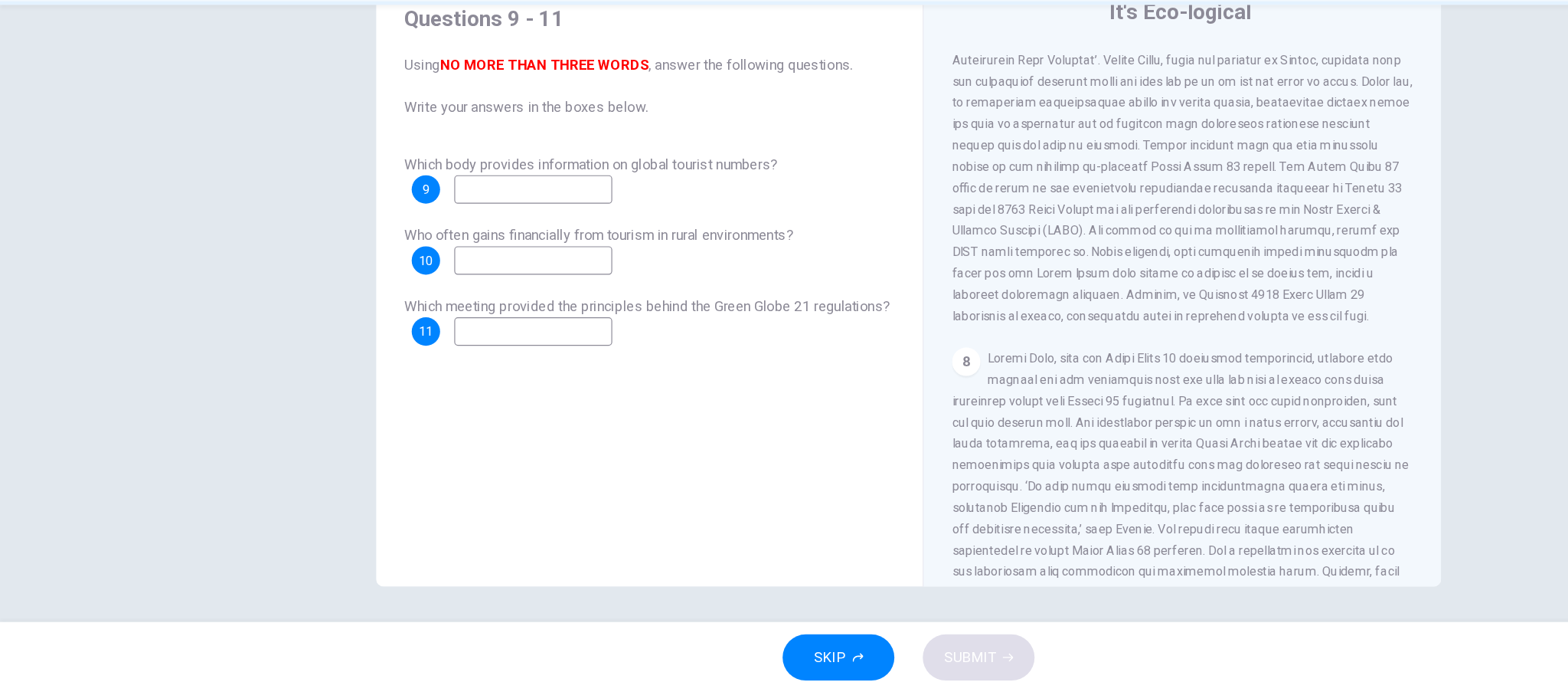
scroll to position [1422, 0]
click at [529, 385] on input at bounding box center [460, 380] width 137 height 25
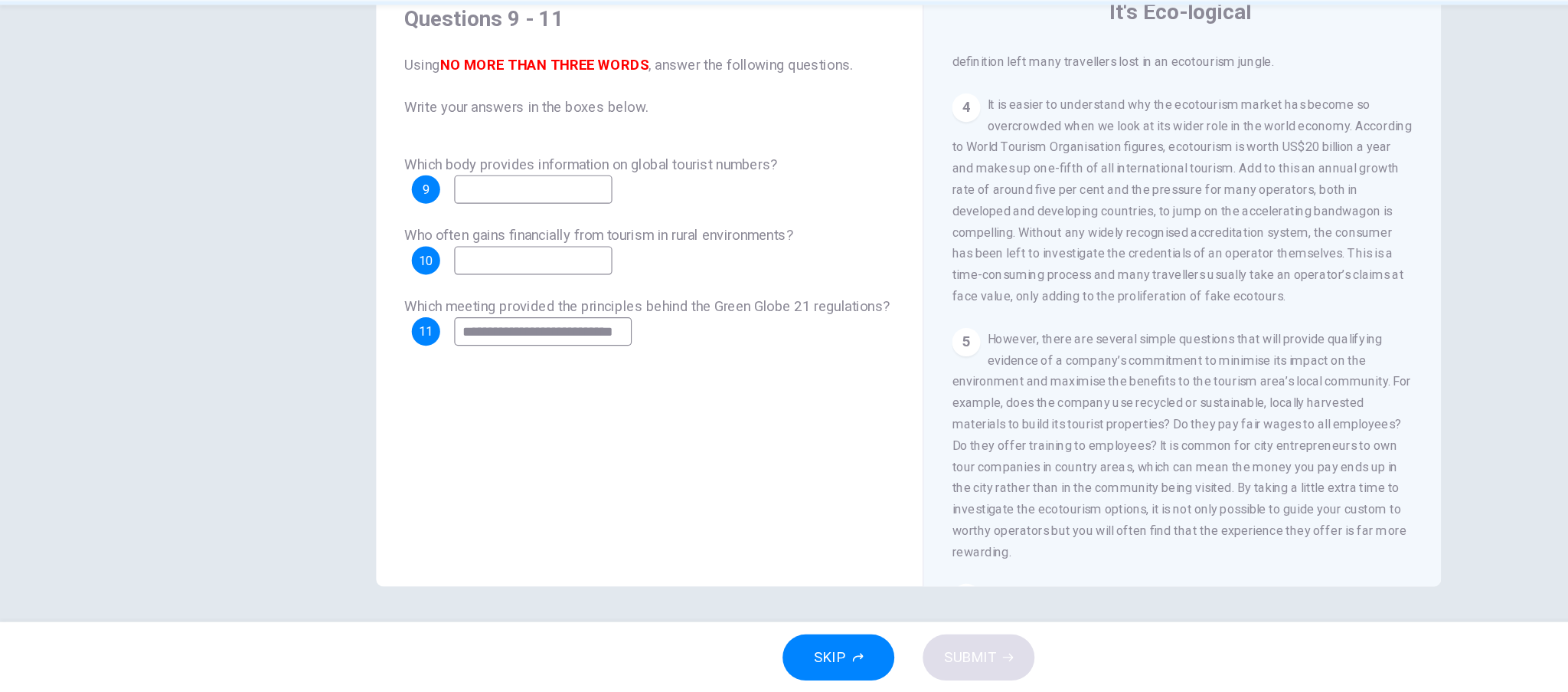
scroll to position [629, 0]
type input "**********"
click at [449, 260] on input at bounding box center [460, 257] width 137 height 25
type input "**********"
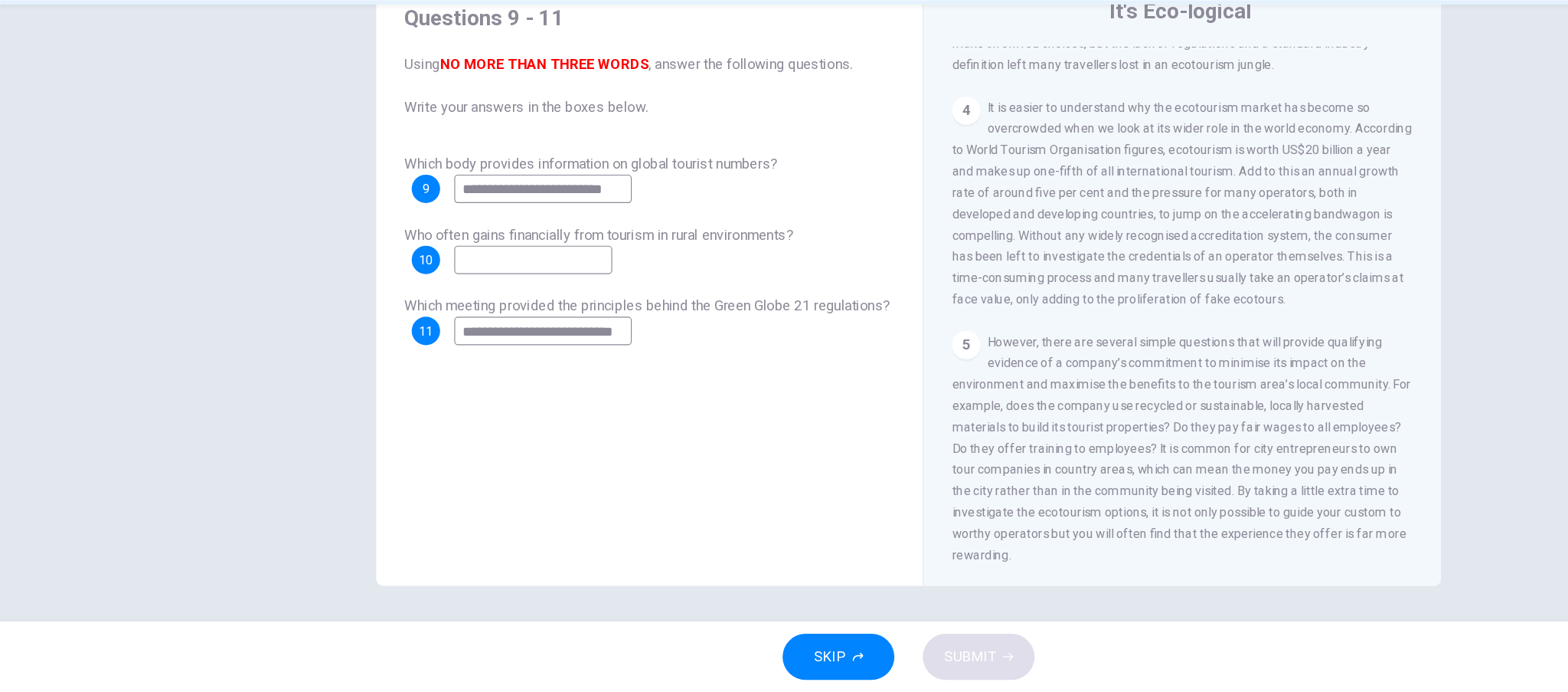
click at [513, 311] on input at bounding box center [460, 318] width 137 height 25
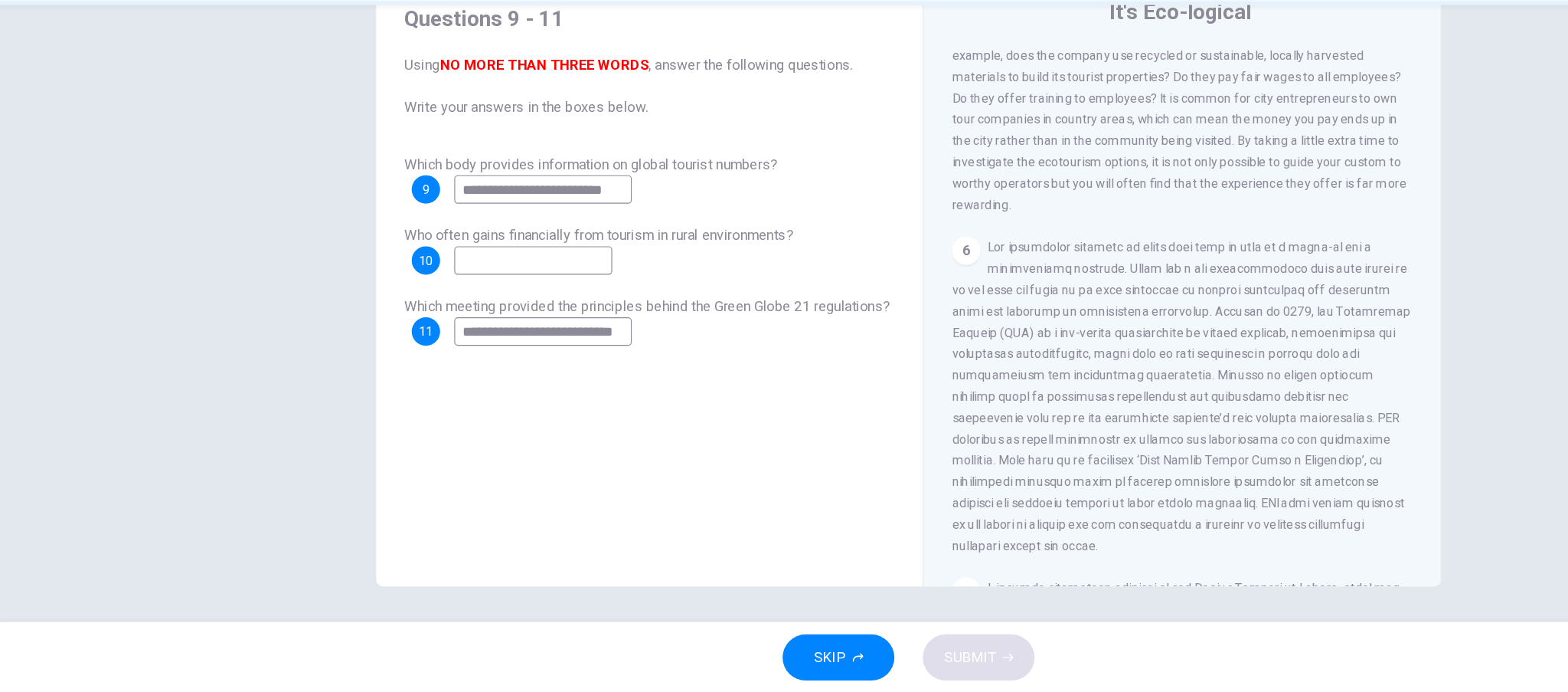
scroll to position [981, 0]
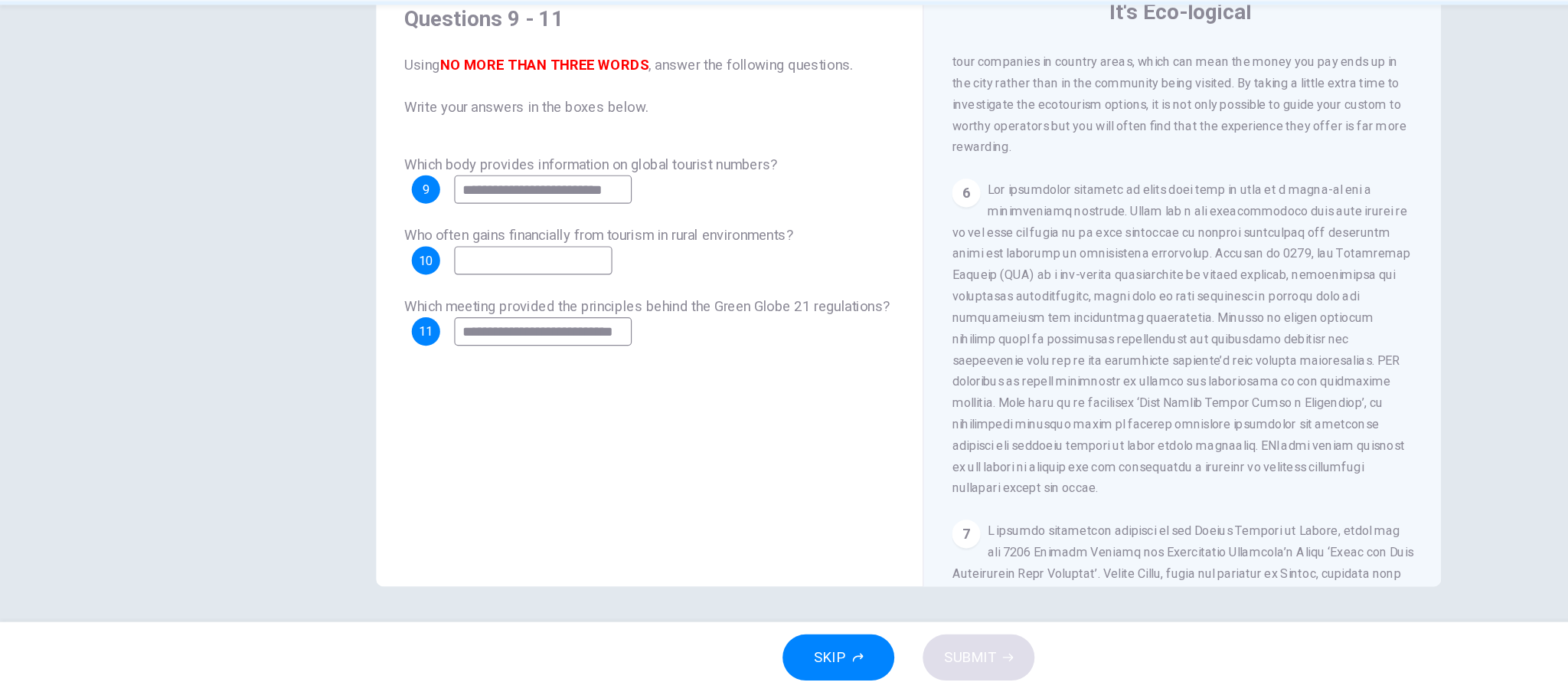
click at [525, 314] on input at bounding box center [460, 318] width 137 height 25
type input "**********"
click at [848, 657] on span "SUBMIT" at bounding box center [836, 661] width 44 height 22
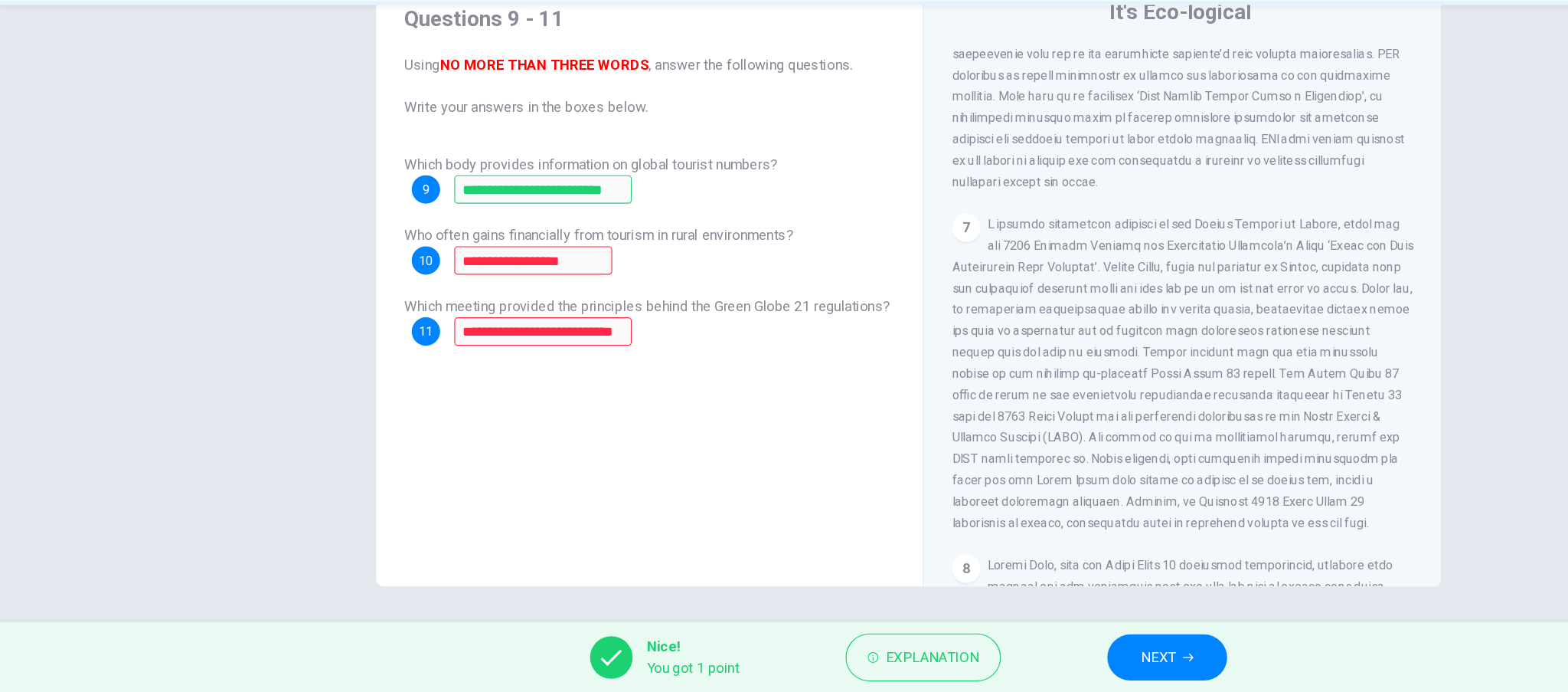
scroll to position [0, 0]
click at [986, 656] on span "NEXT" at bounding box center [999, 661] width 30 height 22
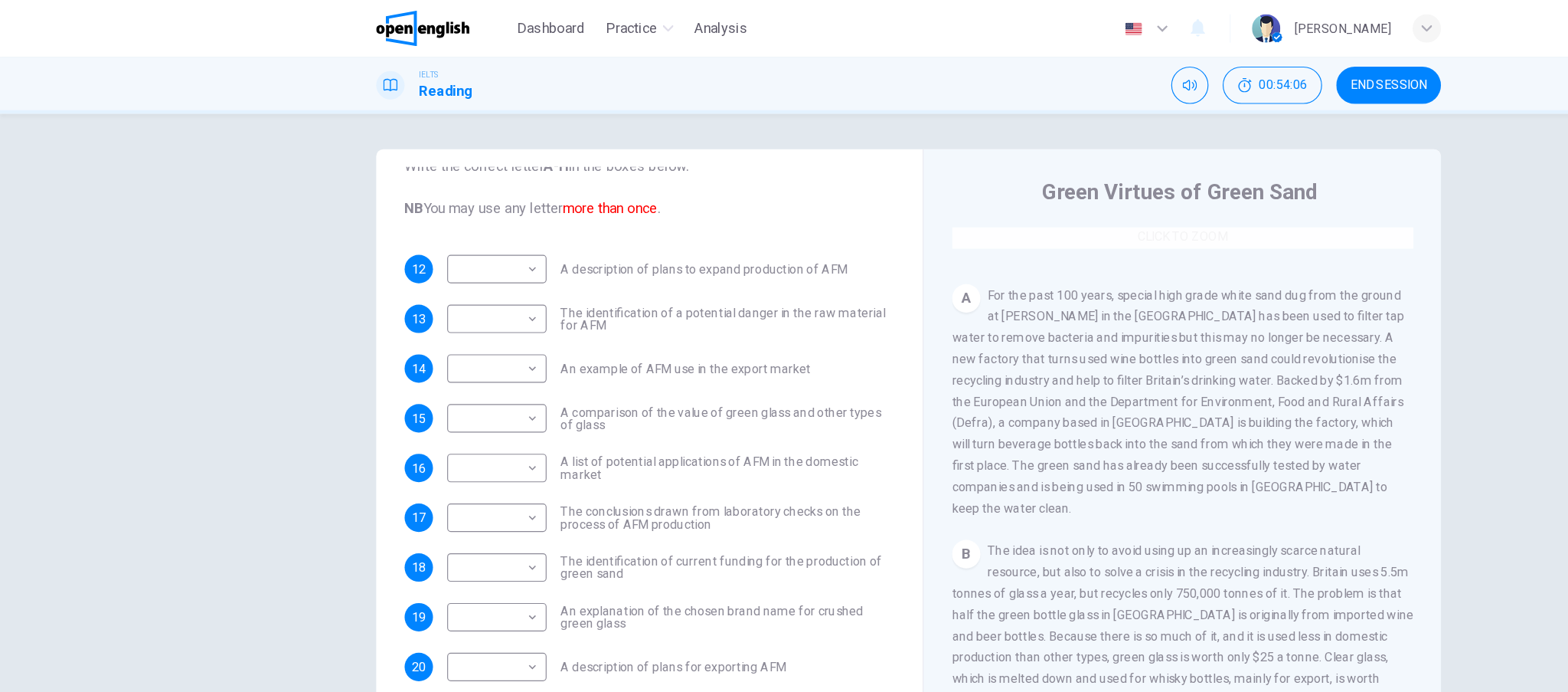
scroll to position [264, 0]
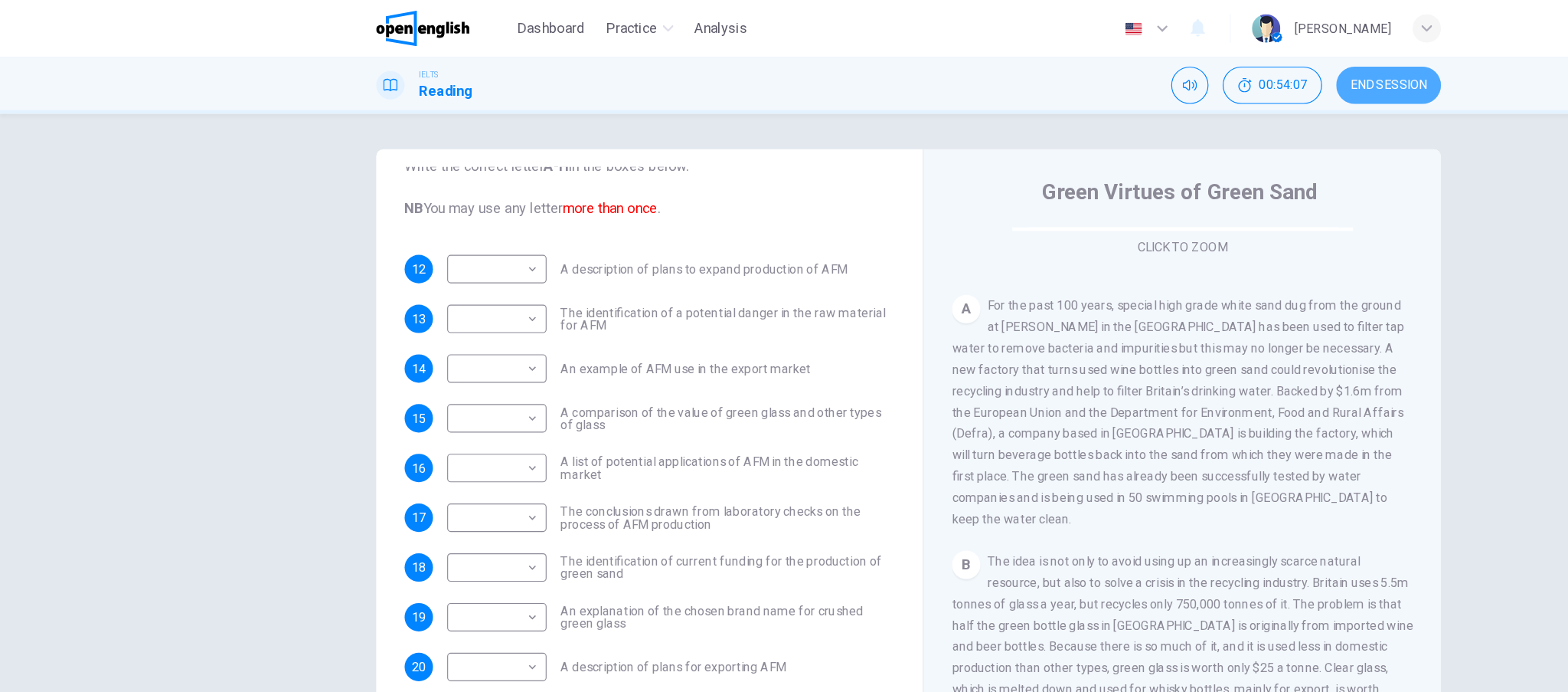
click at [1178, 64] on button "END SESSION" at bounding box center [1198, 73] width 90 height 32
